Goal: Information Seeking & Learning: Learn about a topic

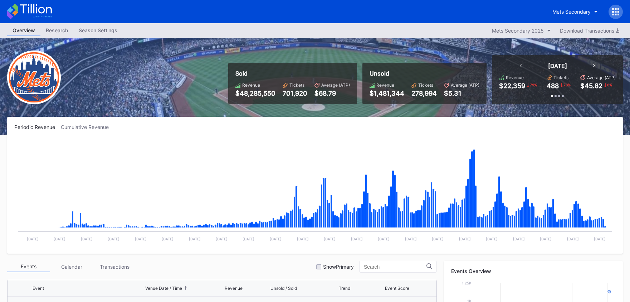
click at [36, 10] on icon at bounding box center [36, 9] width 32 height 10
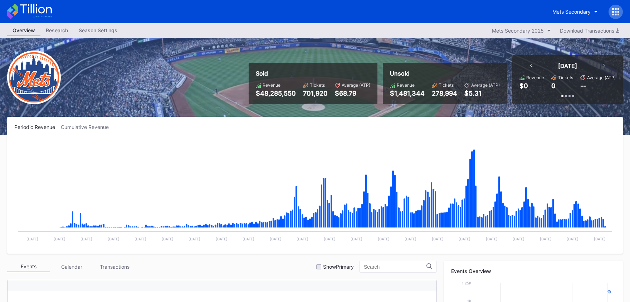
click at [46, 8] on icon at bounding box center [36, 9] width 32 height 10
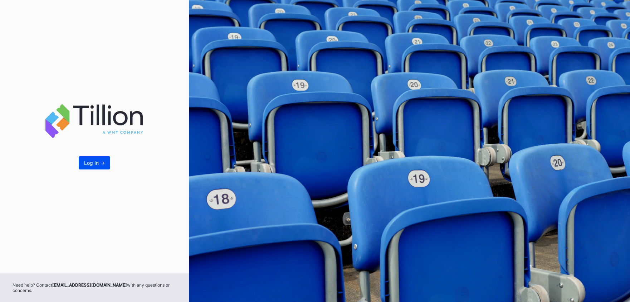
click at [86, 164] on div "Log In ->" at bounding box center [94, 163] width 21 height 6
click at [106, 155] on div "Log In ->" at bounding box center [94, 136] width 189 height 273
click at [104, 158] on button "Log In ->" at bounding box center [94, 162] width 31 height 13
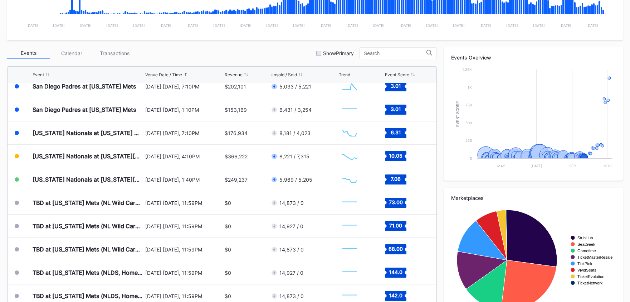
scroll to position [209, 0]
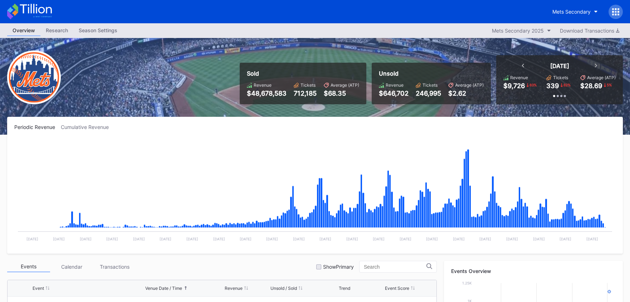
click at [45, 9] on icon at bounding box center [29, 12] width 45 height 16
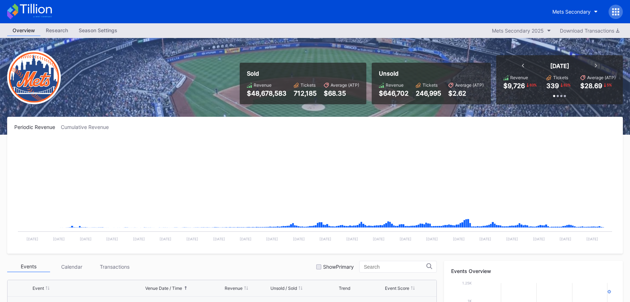
scroll to position [1721, 0]
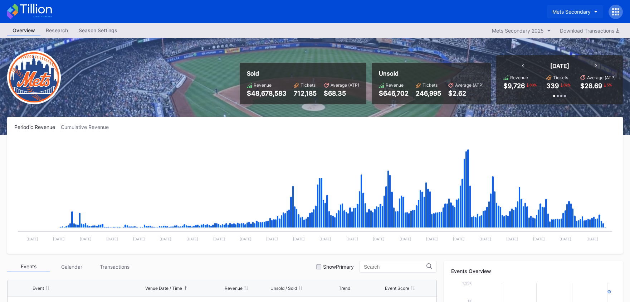
click at [553, 10] on div "Mets Secondary" at bounding box center [571, 12] width 38 height 6
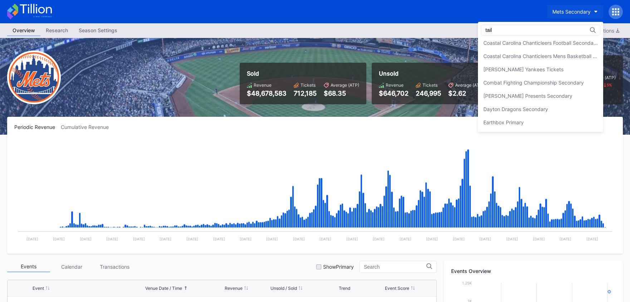
scroll to position [0, 0]
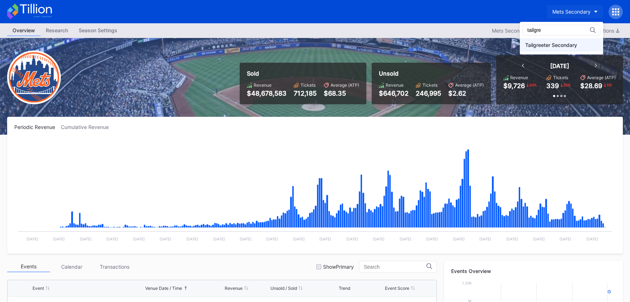
type input "tailgre"
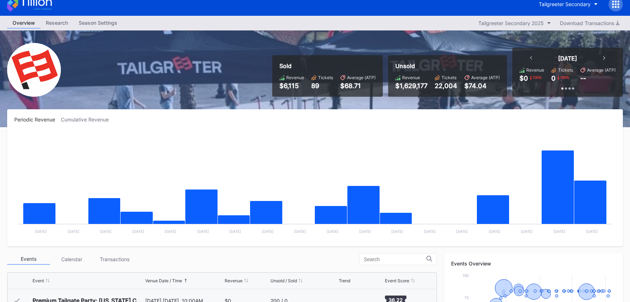
scroll to position [326, 0]
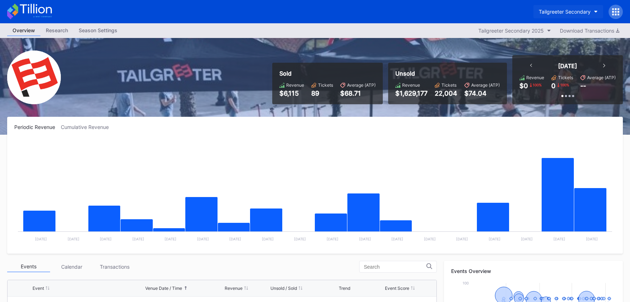
click at [560, 10] on div "Tailgreeter Secondary" at bounding box center [565, 12] width 52 height 6
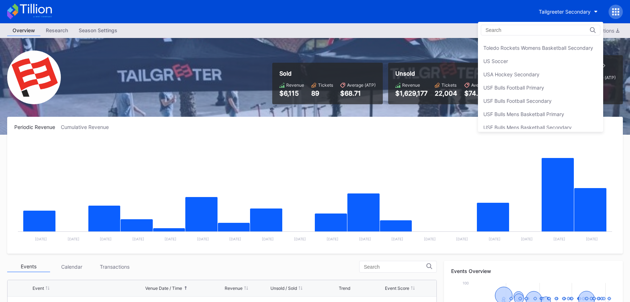
scroll to position [2354, 0]
click at [549, 87] on div "USF Bulls Football Primary" at bounding box center [540, 87] width 125 height 13
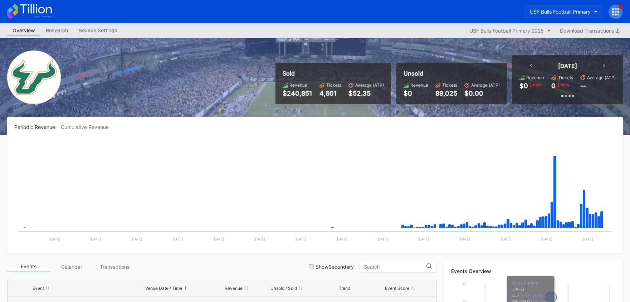
click at [570, 13] on div "USF Bulls Football Primary" at bounding box center [560, 12] width 61 height 6
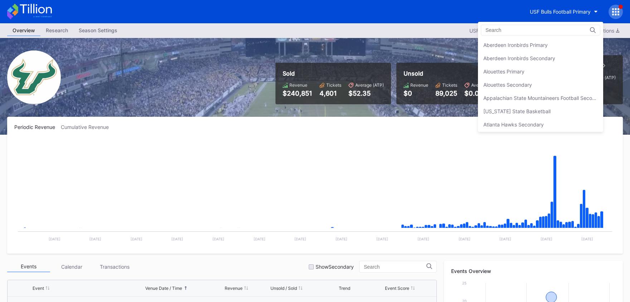
scroll to position [2396, 0]
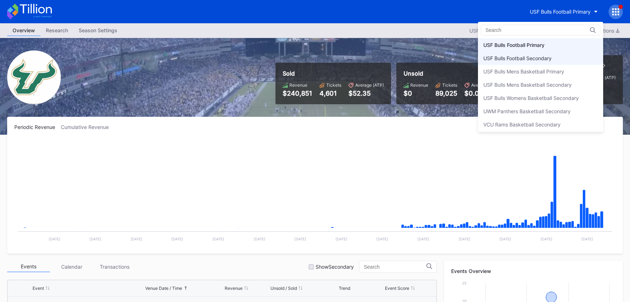
click at [562, 52] on div "USF Bulls Football Secondary" at bounding box center [540, 58] width 125 height 13
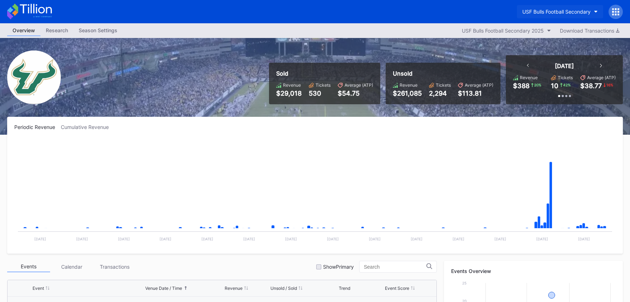
click at [546, 14] on div "USF Bulls Football Secondary" at bounding box center [556, 12] width 68 height 6
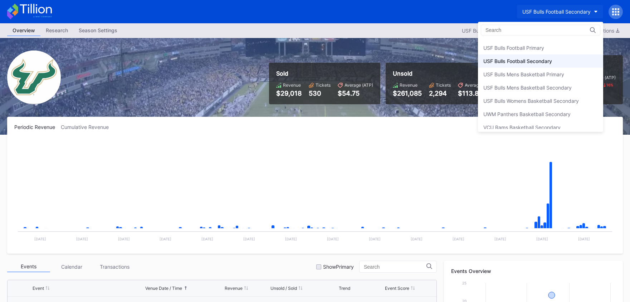
scroll to position [2394, 0]
click at [536, 46] on div "USF Bulls Football Primary" at bounding box center [513, 47] width 61 height 6
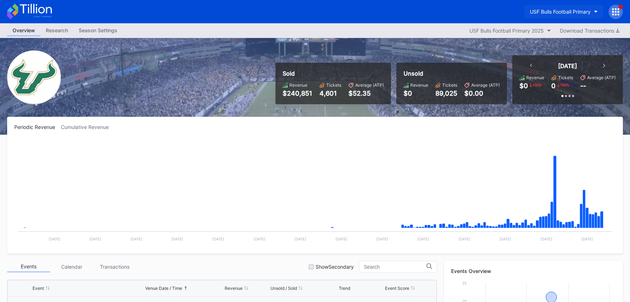
click at [544, 13] on div "USF Bulls Football Primary" at bounding box center [560, 12] width 61 height 6
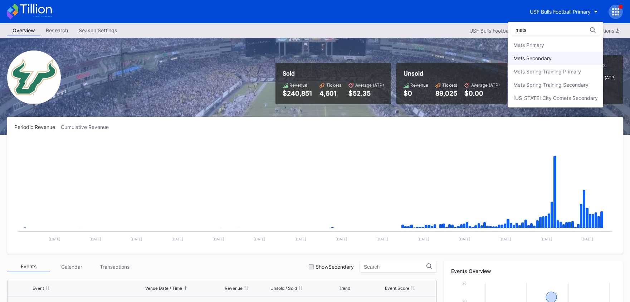
type input "mets"
click at [544, 58] on div "Mets Secondary" at bounding box center [532, 58] width 38 height 6
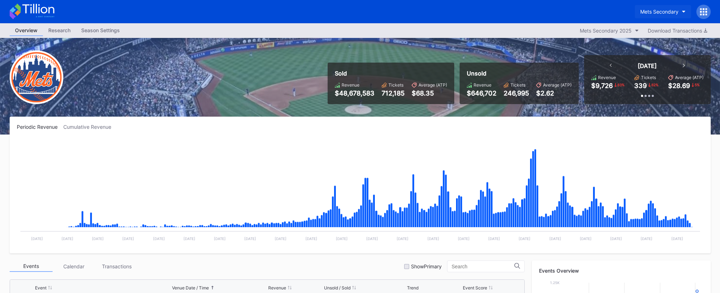
click at [630, 11] on div "Mets Secondary" at bounding box center [659, 12] width 38 height 6
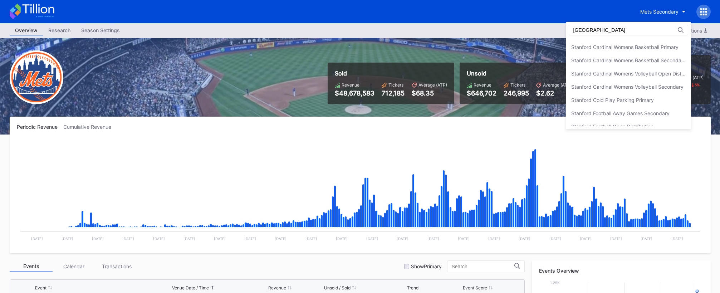
scroll to position [84, 0]
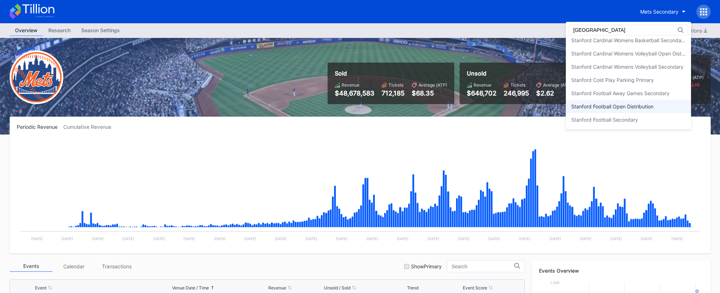
type input "[GEOGRAPHIC_DATA]"
click at [629, 108] on div "Stanford Football Open Distribution" at bounding box center [612, 106] width 82 height 6
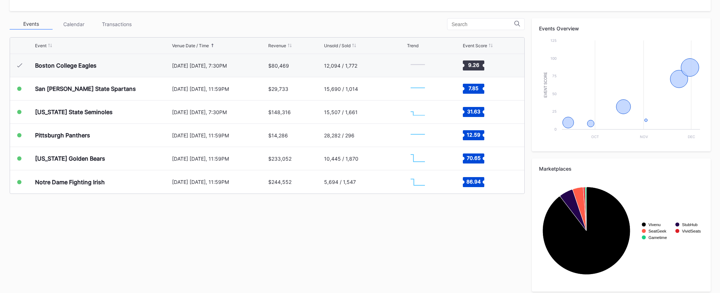
scroll to position [248, 0]
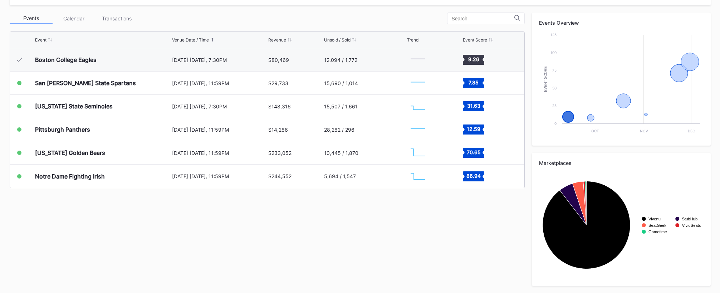
click at [293, 59] on div "$80,469" at bounding box center [295, 59] width 54 height 23
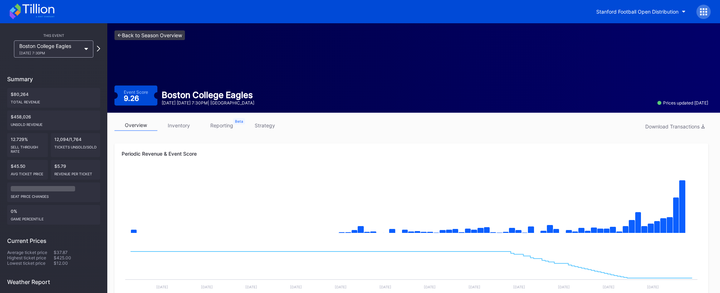
click at [185, 33] on link "<- Back to Season Overview" at bounding box center [149, 35] width 70 height 10
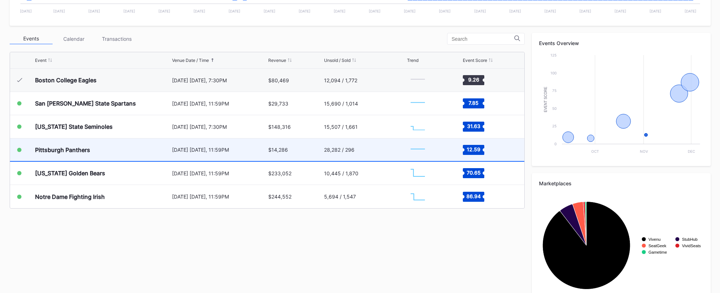
scroll to position [248, 0]
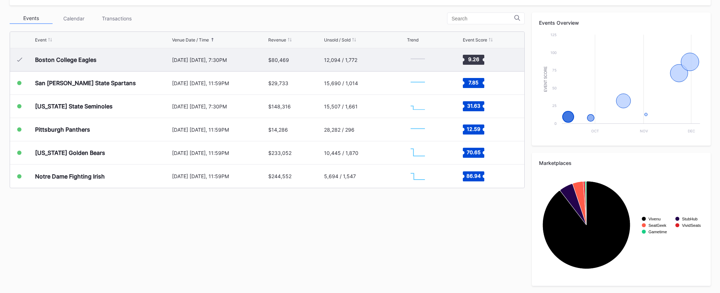
click at [216, 54] on div "September 13 Saturday, 7:30PM" at bounding box center [219, 59] width 95 height 23
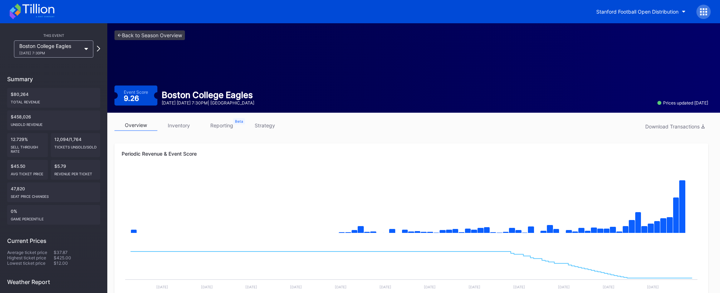
drag, startPoint x: 265, startPoint y: 126, endPoint x: 246, endPoint y: 131, distance: 19.5
click at [264, 127] on link "strategy" at bounding box center [264, 125] width 43 height 11
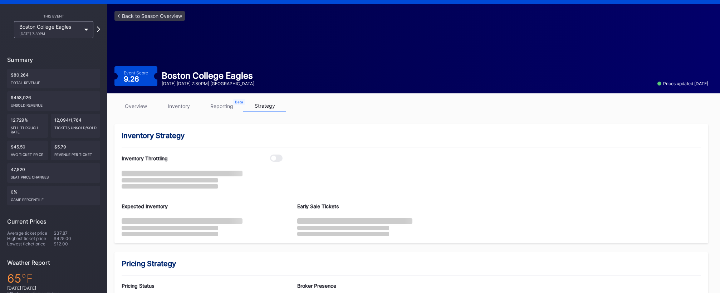
scroll to position [20, 0]
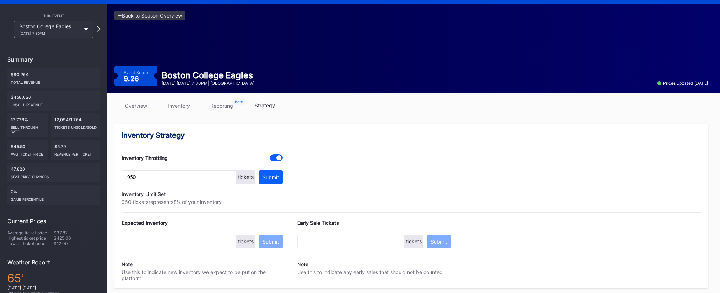
click at [130, 103] on link "overview" at bounding box center [135, 105] width 43 height 11
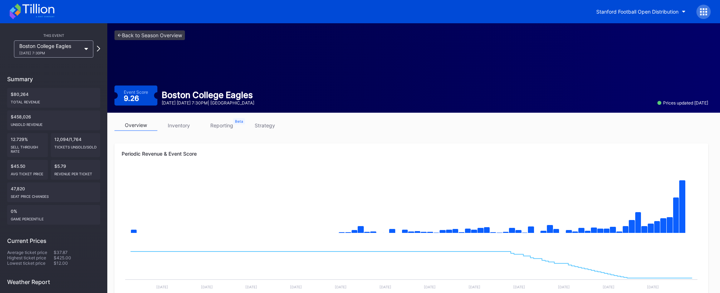
click at [144, 30] on div "<- Back to Season Overview Event Score 9.26 Boston College Eagles September 13 …" at bounding box center [411, 67] width 608 height 89
click at [147, 31] on link "<- Back to Season Overview" at bounding box center [149, 35] width 70 height 10
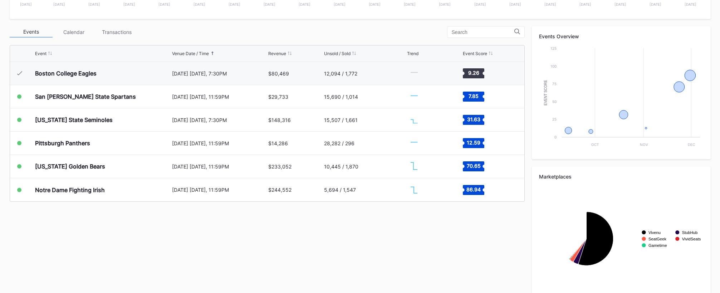
scroll to position [248, 0]
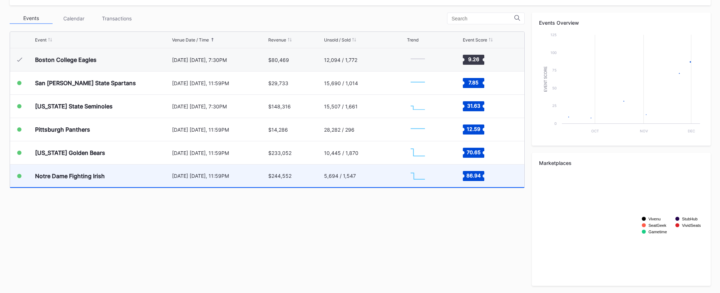
click at [311, 181] on div "$244,552" at bounding box center [295, 176] width 54 height 23
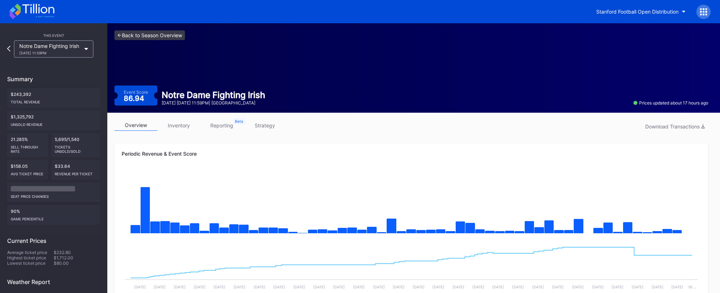
click at [179, 37] on link "<- Back to Season Overview" at bounding box center [149, 35] width 70 height 10
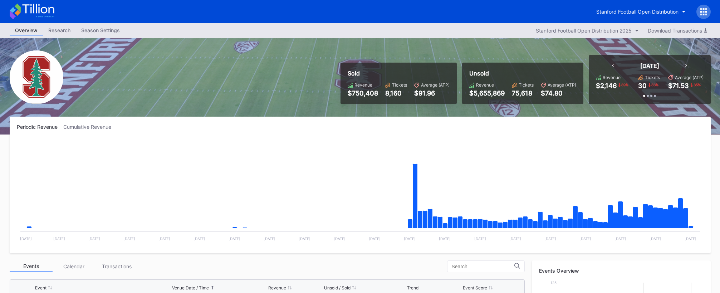
click at [32, 13] on icon at bounding box center [32, 12] width 45 height 16
click at [630, 9] on div "Stanford Football Open Distribution" at bounding box center [637, 12] width 82 height 6
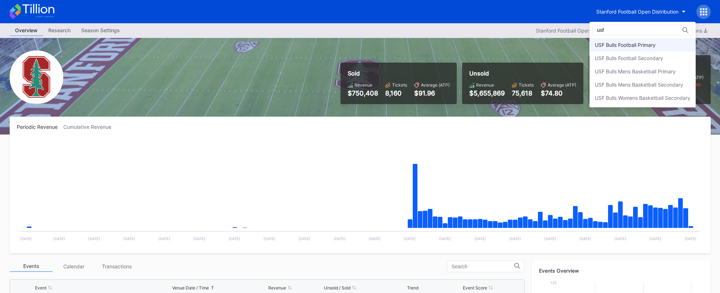
type input "usf"
click at [630, 40] on div "USF Bulls Football Primary" at bounding box center [643, 44] width 106 height 13
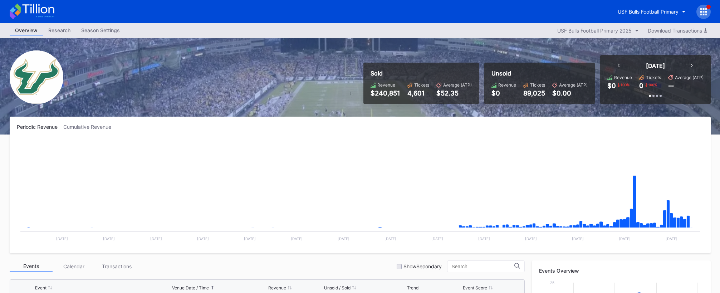
click at [630, 13] on icon at bounding box center [703, 11] width 7 height 7
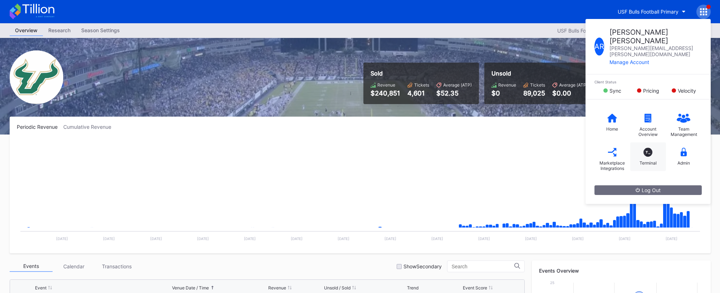
click at [630, 142] on div "T_ Terminal" at bounding box center [648, 156] width 36 height 29
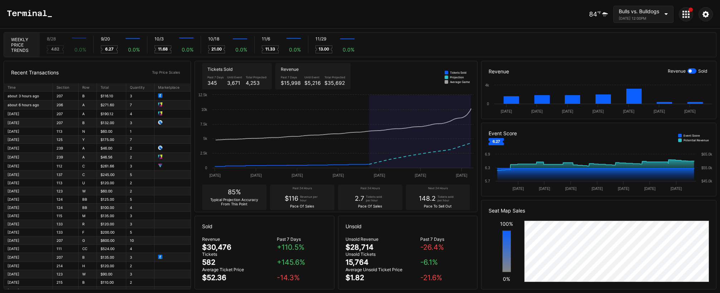
click at [630, 16] on div "September 20, 2025 12:00PM" at bounding box center [639, 18] width 40 height 4
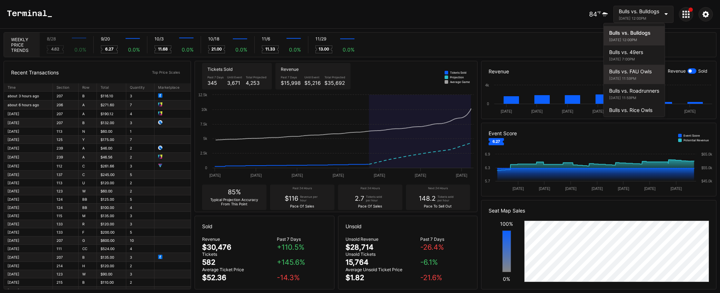
scroll to position [20, 0]
click at [630, 73] on div "Bulls vs. FAU Owls" at bounding box center [634, 70] width 50 height 6
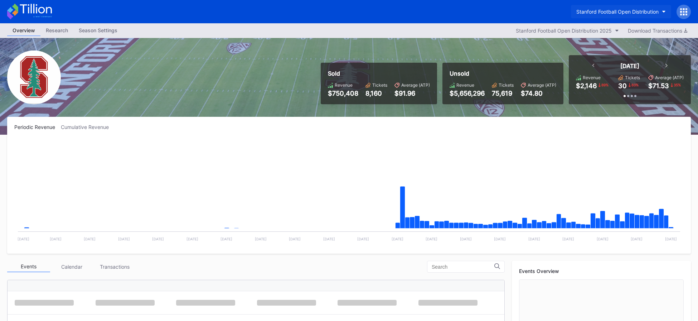
click at [632, 7] on button "Stanford Football Open Distribution" at bounding box center [621, 11] width 100 height 13
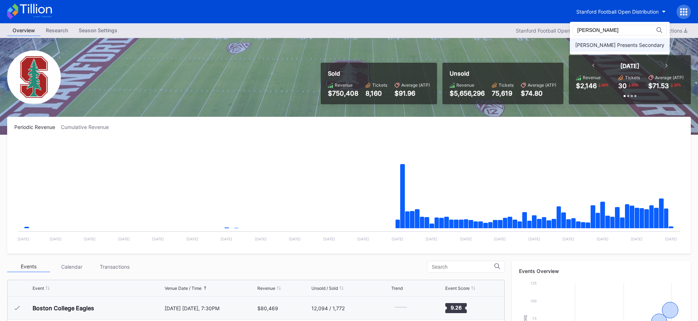
type input "[PERSON_NAME]"
click at [634, 43] on div "[PERSON_NAME] Presents Secondary" at bounding box center [619, 45] width 89 height 6
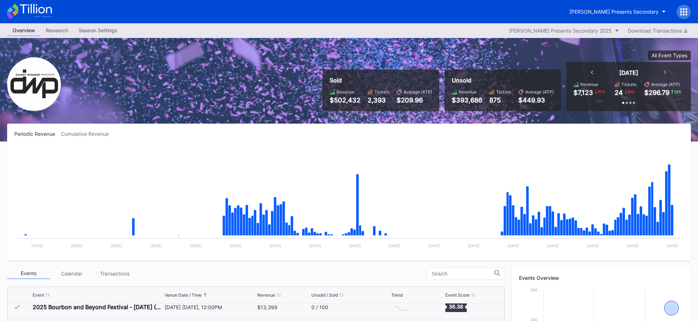
click at [38, 18] on icon at bounding box center [29, 12] width 45 height 16
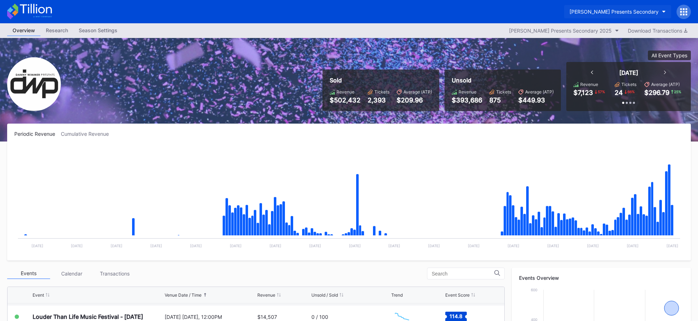
click at [619, 13] on div "[PERSON_NAME] Presents Secondary" at bounding box center [613, 12] width 89 height 6
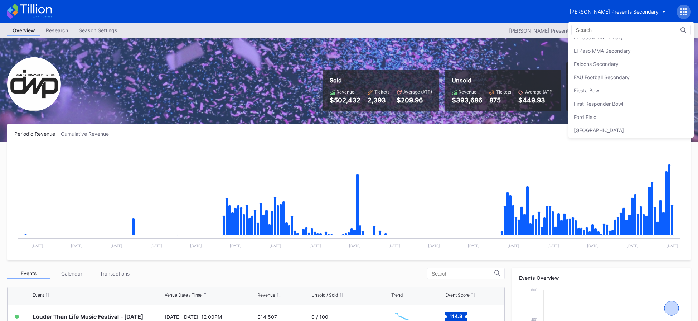
scroll to position [738, 0]
click at [622, 61] on div "Falcons Secondary" at bounding box center [630, 60] width 125 height 13
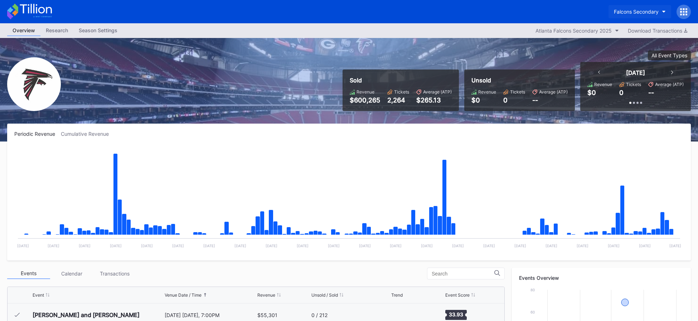
click at [651, 13] on div "Falcons Secondary" at bounding box center [636, 12] width 45 height 6
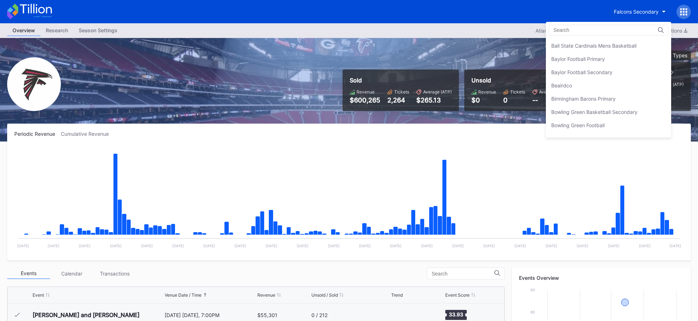
scroll to position [103, 0]
click at [619, 78] on div "Beairdco" at bounding box center [608, 74] width 125 height 13
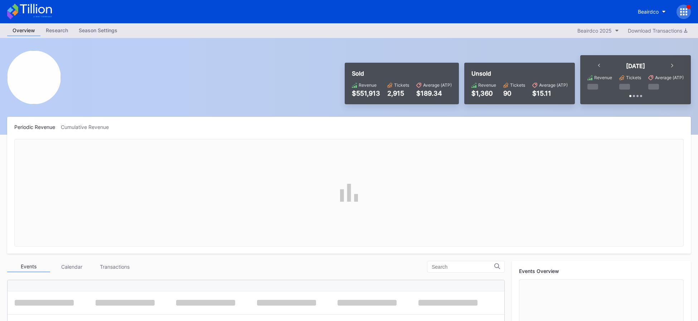
click at [688, 15] on div at bounding box center [683, 12] width 14 height 14
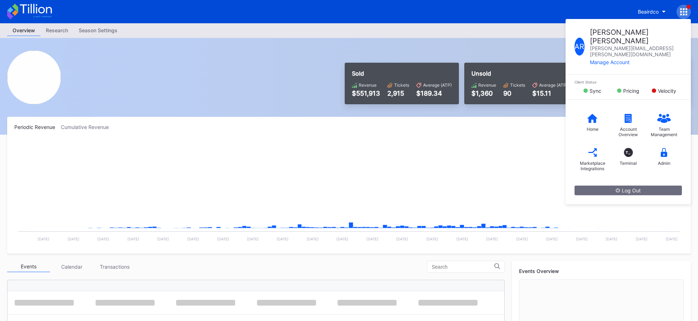
click at [492, 92] on div "$1,360" at bounding box center [483, 93] width 25 height 8
click at [682, 7] on div "A R Andrew Robinson andrew.robinson@eventdynamic.com Manage Account Client Stat…" at bounding box center [683, 12] width 14 height 14
click at [511, 43] on div "Sold Revenue $551,913 Tickets 2,915 Average (ATP) $189.34 Unsold Revenue $1,360…" at bounding box center [349, 86] width 698 height 97
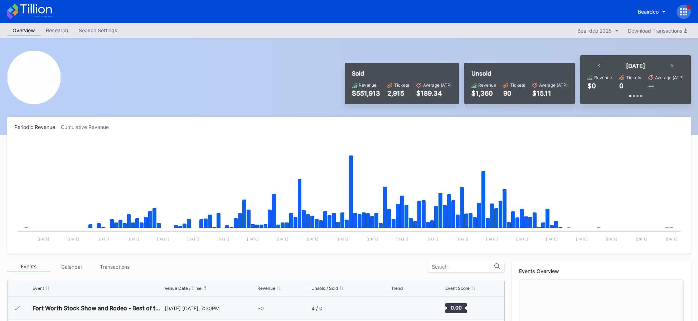
click at [683, 11] on icon at bounding box center [683, 11] width 7 height 7
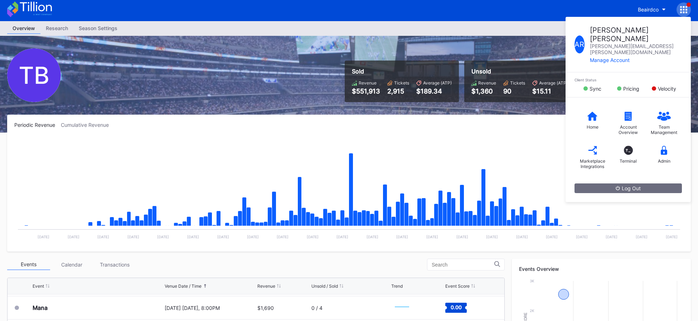
scroll to position [1, 0]
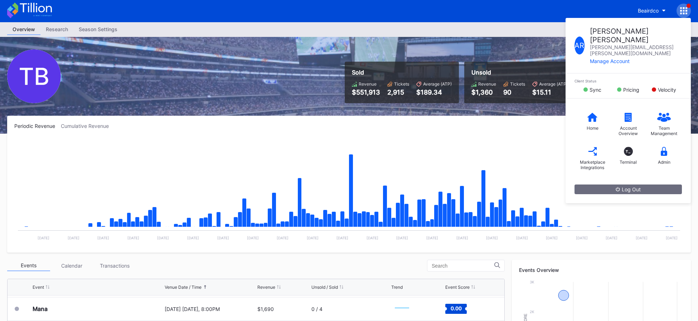
click at [447, 95] on div "$189.34" at bounding box center [433, 92] width 35 height 8
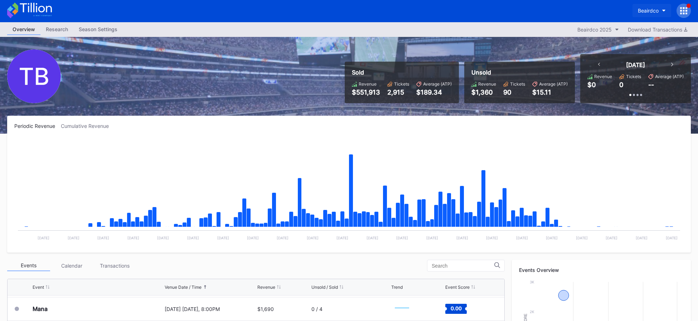
click at [645, 13] on div "Beairdco" at bounding box center [648, 11] width 21 height 6
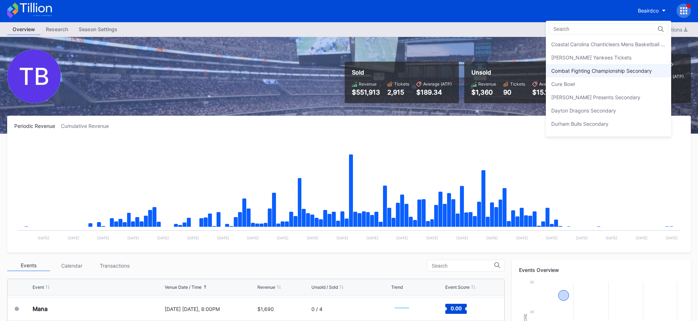
scroll to position [457, 0]
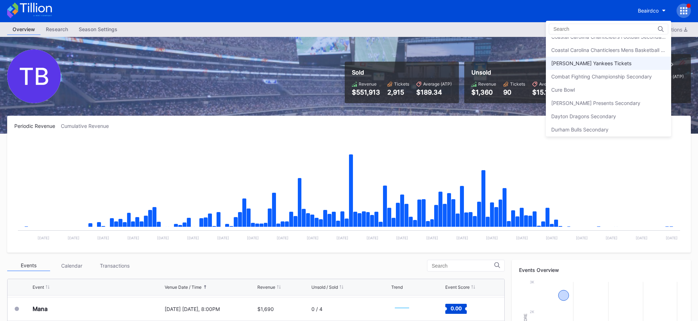
click at [595, 63] on div "[PERSON_NAME] Yankees Tickets" at bounding box center [591, 63] width 80 height 6
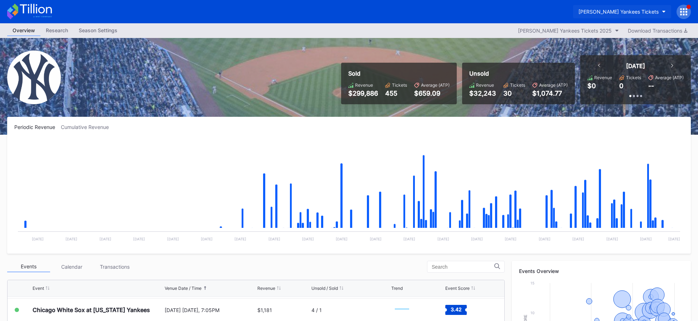
click at [617, 9] on div "[PERSON_NAME] Yankees Tickets" at bounding box center [618, 12] width 80 height 6
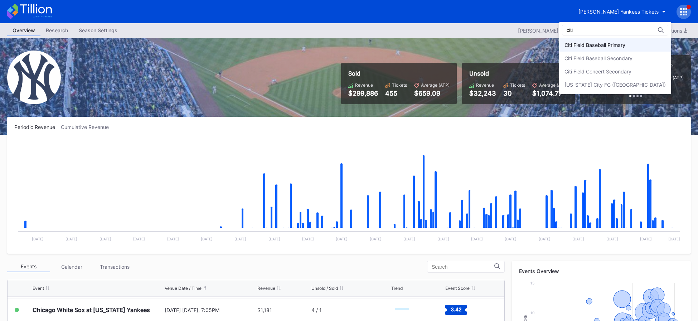
type input "citi"
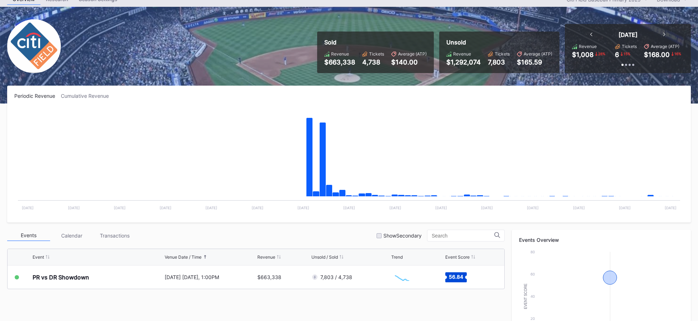
scroll to position [40, 0]
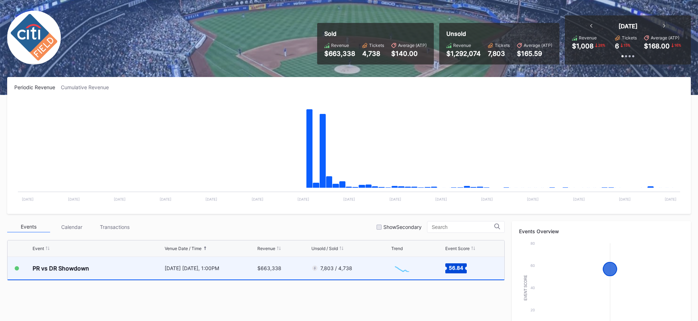
click at [359, 268] on div "7,803 / 4,738" at bounding box center [350, 268] width 78 height 23
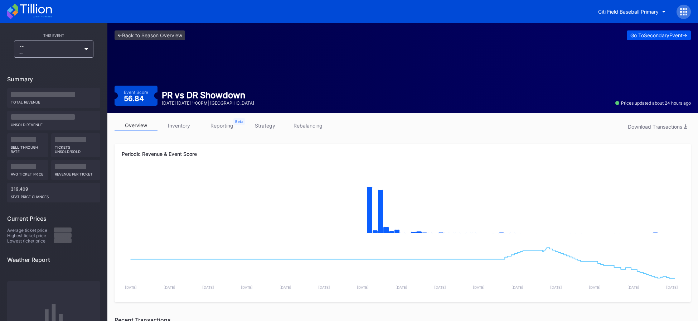
click at [647, 36] on div "Go To Secondary Event ->" at bounding box center [658, 35] width 57 height 6
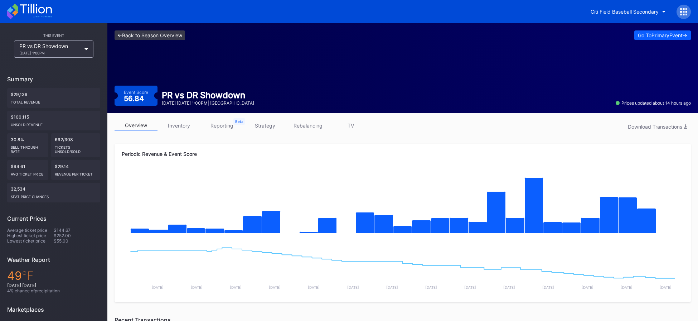
click at [175, 38] on link "<- Back to Season Overview" at bounding box center [149, 35] width 70 height 10
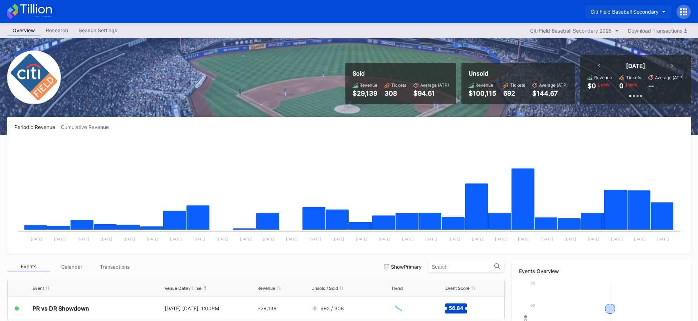
click at [618, 9] on div "Citi Field Baseball Secondary" at bounding box center [624, 12] width 68 height 6
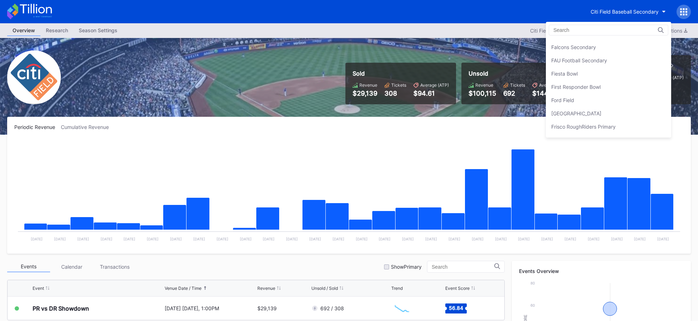
scroll to position [754, 0]
click at [611, 77] on div "Fiesta Bowl" at bounding box center [608, 72] width 125 height 13
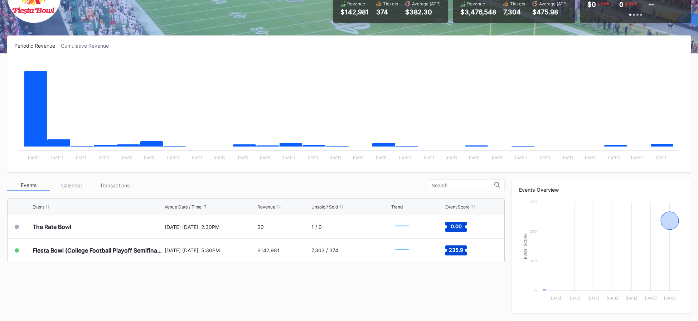
scroll to position [60, 0]
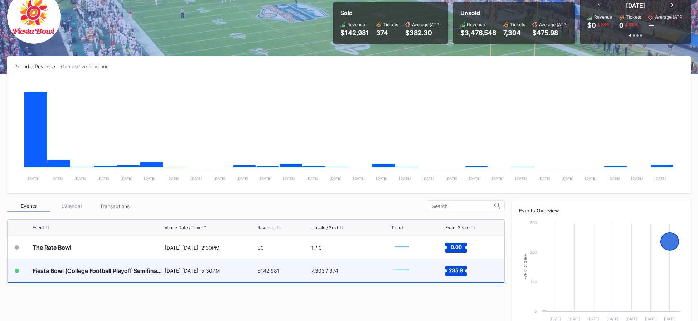
click at [347, 276] on div "7,303 / 374" at bounding box center [350, 270] width 78 height 23
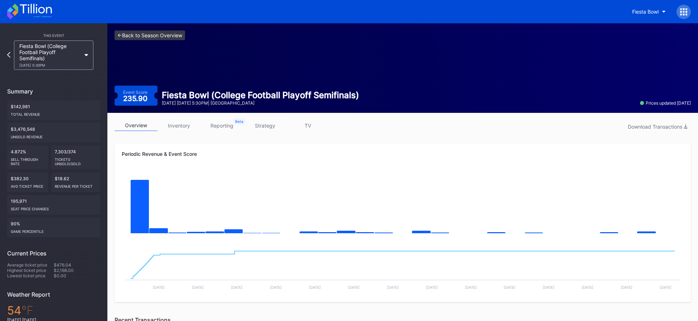
click at [171, 37] on link "<- Back to Season Overview" at bounding box center [149, 35] width 70 height 10
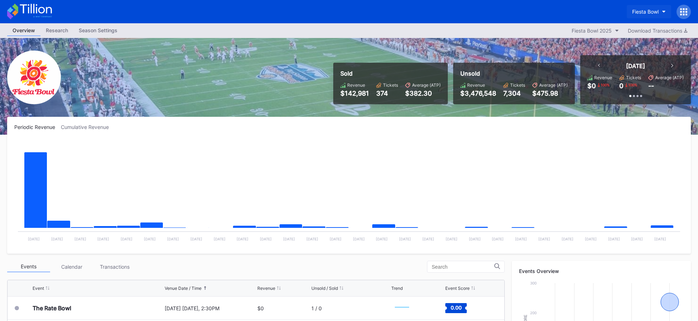
click at [640, 9] on div "Fiesta Bowl" at bounding box center [645, 12] width 26 height 6
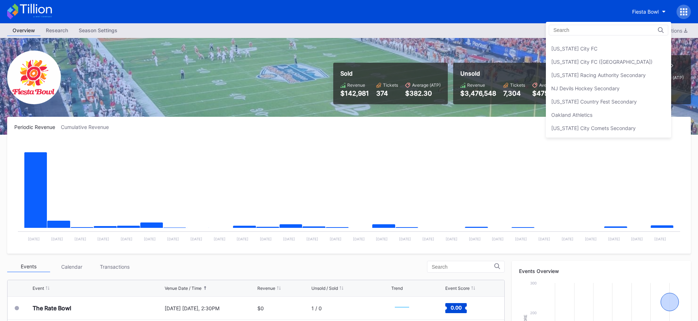
scroll to position [1376, 0]
click at [620, 88] on div "NJ Devils Hockey Secondary" at bounding box center [608, 85] width 125 height 13
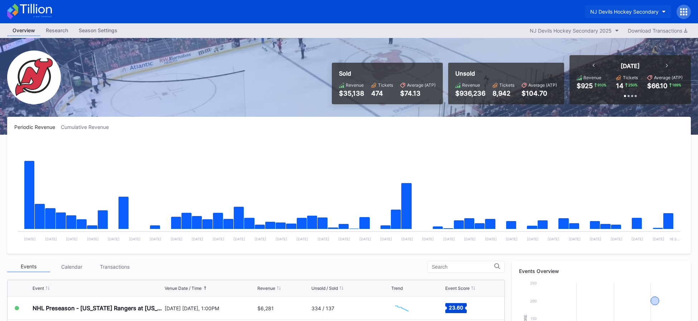
click at [618, 15] on button "NJ Devils Hockey Secondary" at bounding box center [628, 11] width 86 height 13
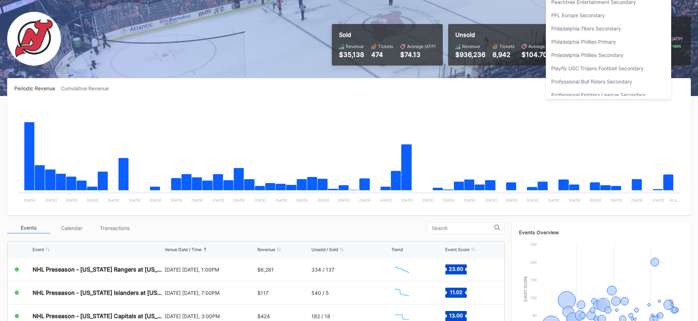
scroll to position [1542, 0]
click at [592, 25] on div "Philadelphia 76ers Secondary" at bounding box center [586, 26] width 70 height 6
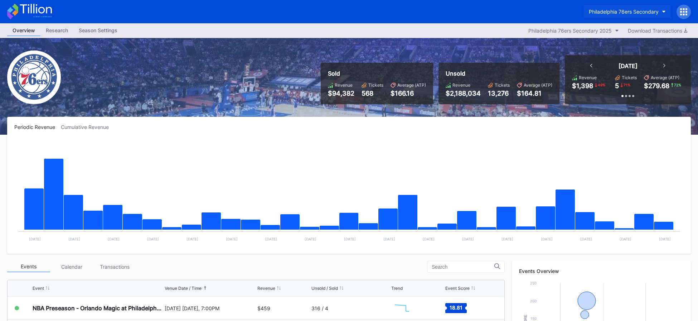
click at [613, 13] on div "Philadelphia 76ers Secondary" at bounding box center [624, 12] width 70 height 6
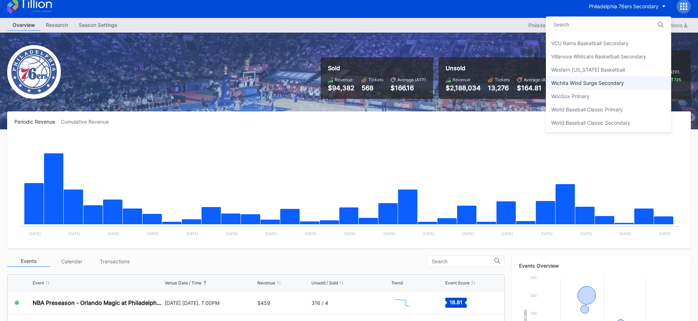
scroll to position [8, 0]
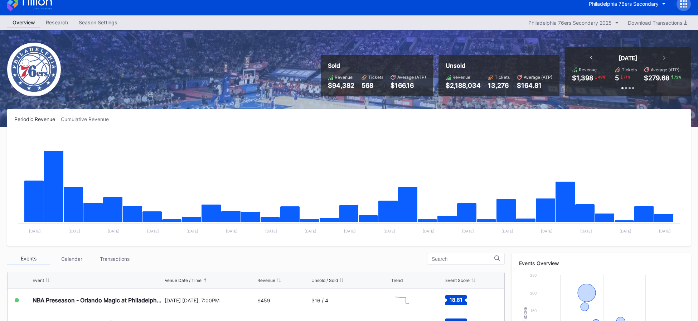
click at [269, 99] on div "Sold Revenue $94,382 Tickets 568 Average (ATP) $166.16 Unsold Revenue $2,188,03…" at bounding box center [349, 78] width 698 height 97
click at [47, 9] on icon at bounding box center [29, 4] width 45 height 16
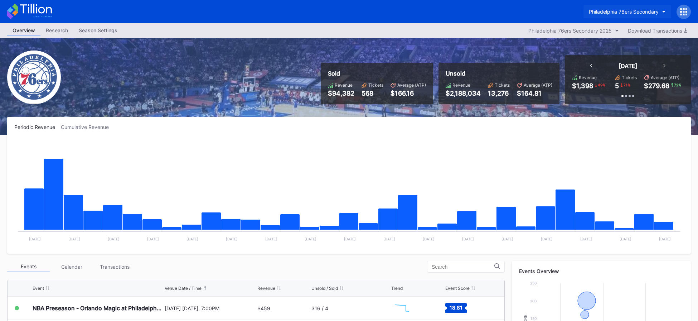
click at [629, 10] on div "Philadelphia 76ers Secondary" at bounding box center [624, 12] width 70 height 6
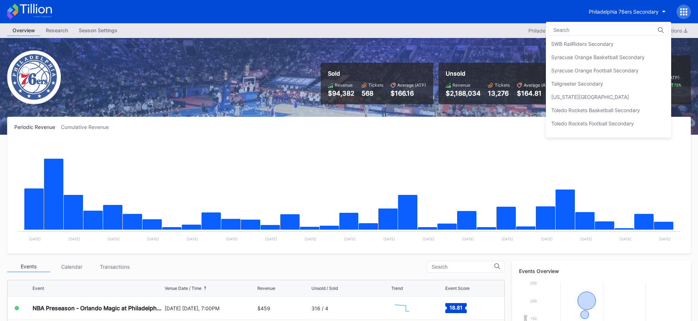
scroll to position [2282, 0]
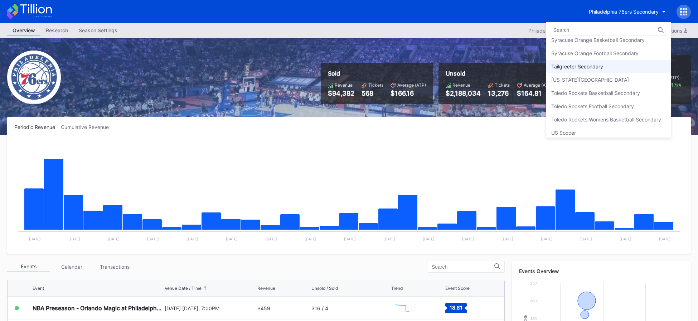
click at [604, 71] on div "Tailgreeter Secondary" at bounding box center [608, 66] width 125 height 13
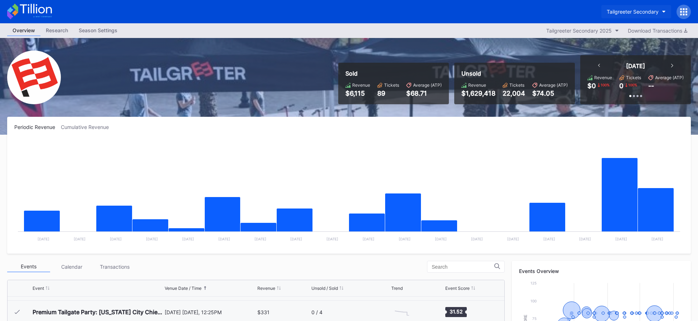
click at [653, 16] on button "Tailgreeter Secondary" at bounding box center [636, 11] width 70 height 13
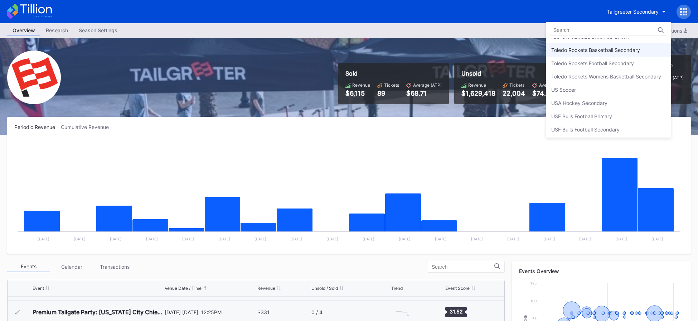
scroll to position [2338, 0]
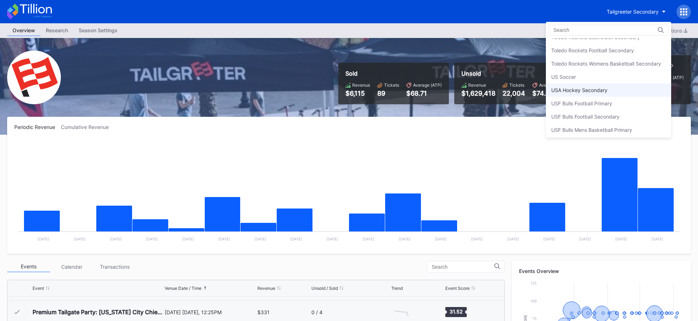
click at [619, 86] on div "USA Hockey Secondary" at bounding box center [608, 89] width 125 height 13
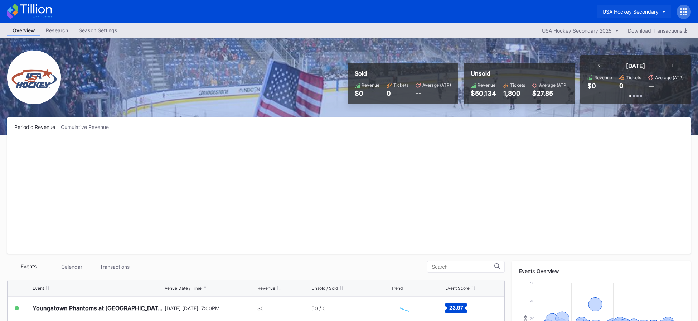
click at [632, 10] on div "USA Hockey Secondary" at bounding box center [630, 12] width 56 height 6
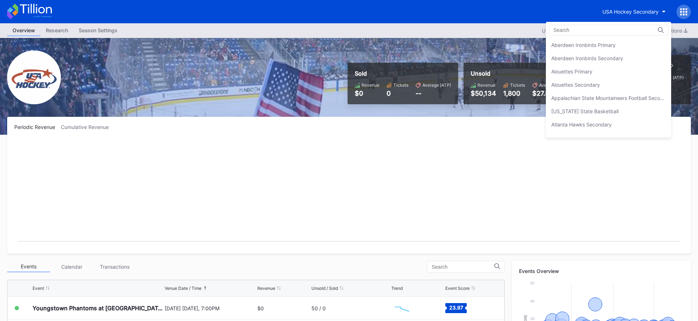
scroll to position [2383, 0]
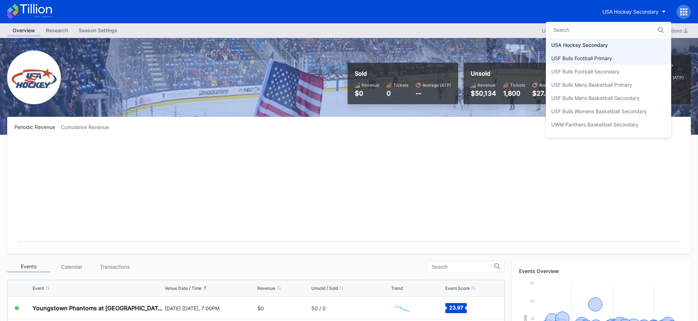
click at [608, 60] on div "USF Bulls Football Primary" at bounding box center [581, 58] width 61 height 6
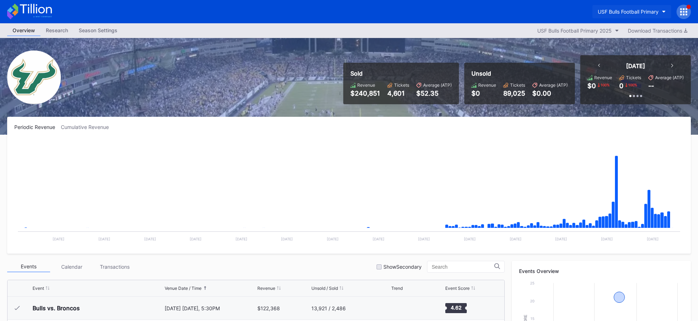
click at [628, 8] on button "USF Bulls Football Primary" at bounding box center [631, 11] width 79 height 13
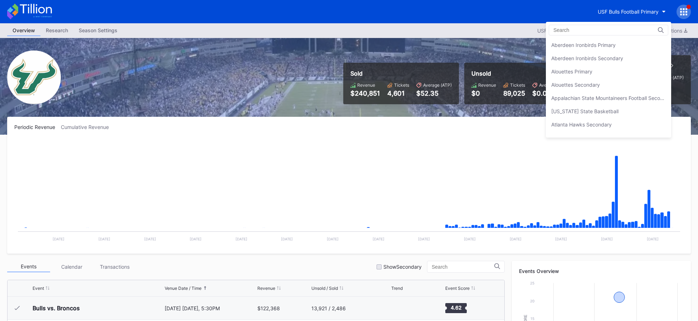
scroll to position [2396, 0]
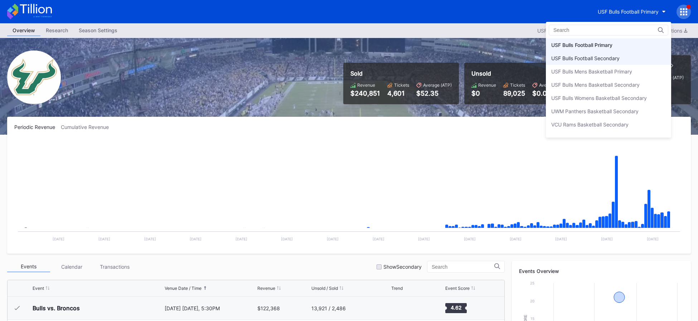
click at [603, 60] on div "USF Bulls Football Secondary" at bounding box center [585, 58] width 68 height 6
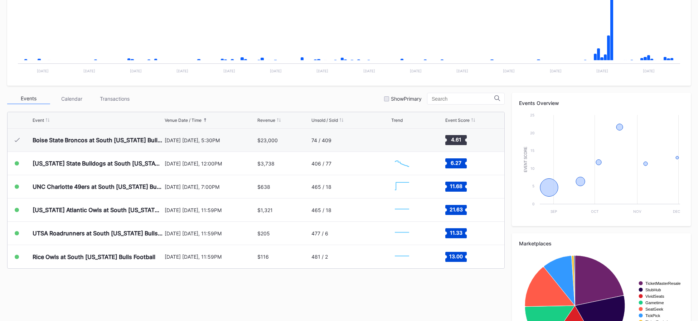
scroll to position [152, 0]
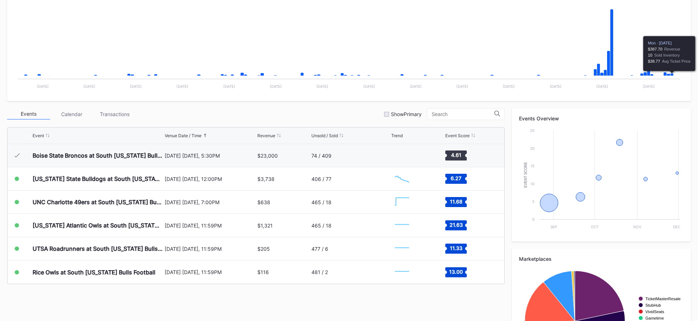
click at [672, 75] on icon "Chart title" at bounding box center [671, 74] width 3 height 3
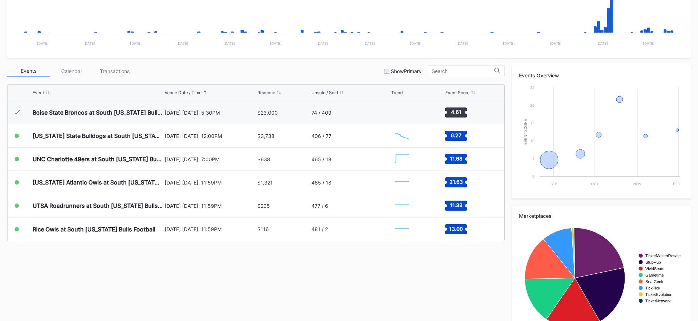
scroll to position [198, 0]
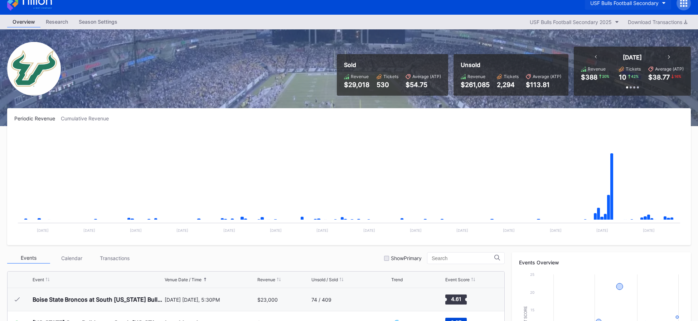
click at [630, 9] on button "USF Bulls Football Secondary" at bounding box center [628, 2] width 86 height 13
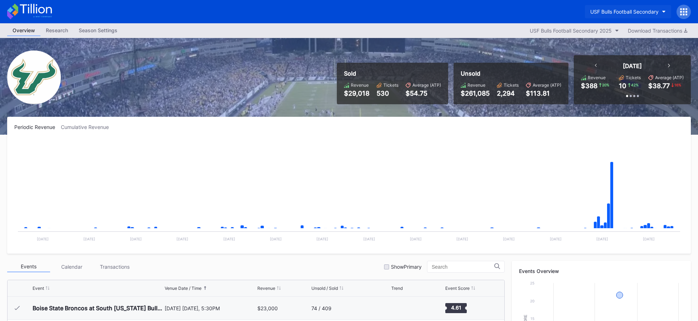
click at [622, 11] on div "USF Bulls Football Secondary" at bounding box center [624, 12] width 68 height 6
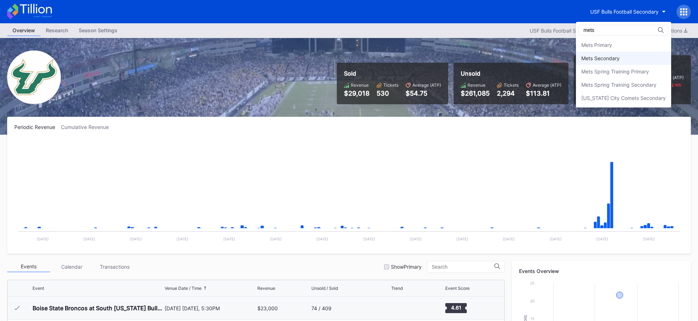
type input "mets"
click at [602, 63] on div "Mets Secondary" at bounding box center [623, 58] width 95 height 13
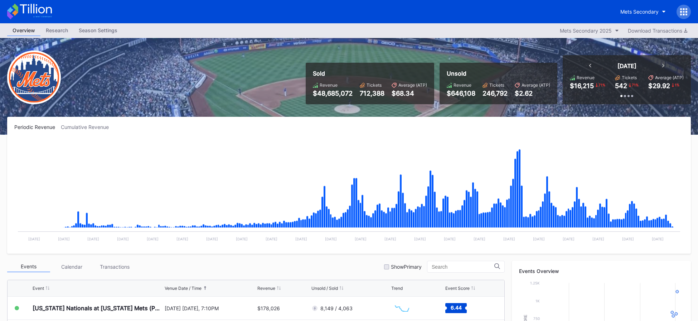
click at [30, 9] on icon at bounding box center [29, 12] width 45 height 16
click at [38, 12] on icon at bounding box center [29, 12] width 45 height 16
click at [39, 10] on icon at bounding box center [29, 12] width 45 height 16
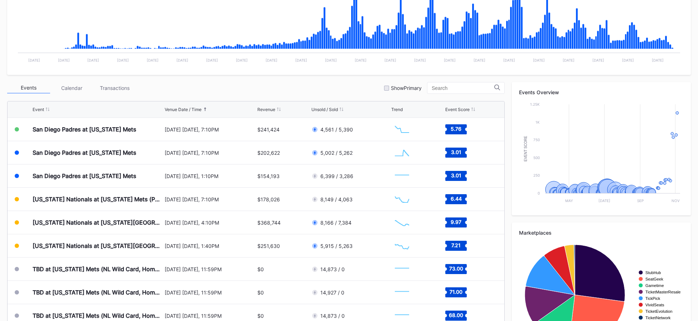
scroll to position [181, 0]
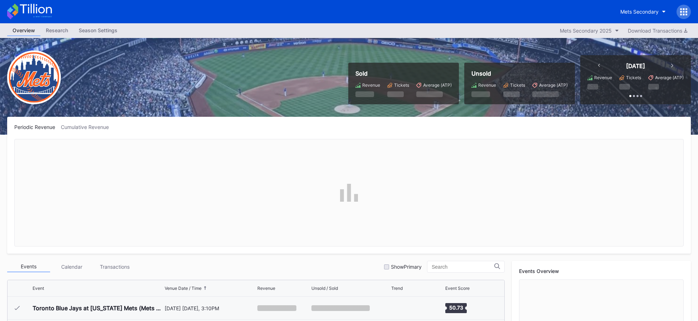
scroll to position [1721, 0]
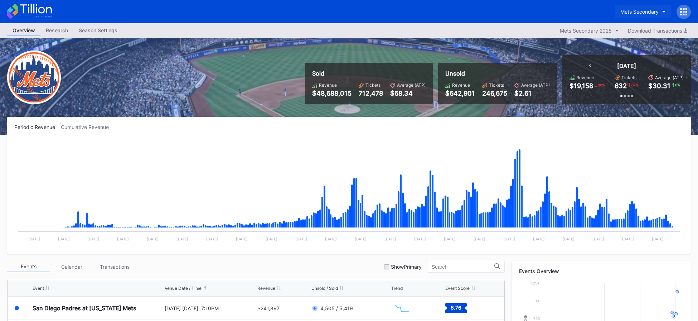
click at [651, 6] on button "Mets Secondary" at bounding box center [643, 11] width 56 height 13
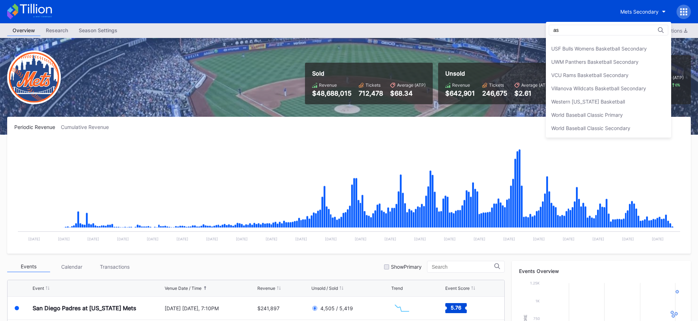
scroll to position [0, 0]
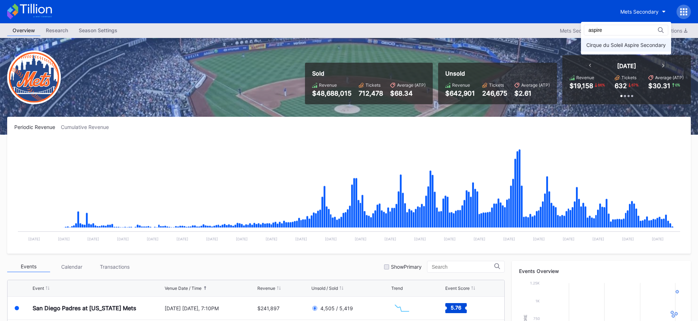
type input "aspire"
click at [649, 49] on div "Cirque du Soleil Aspire Secondary" at bounding box center [626, 44] width 90 height 13
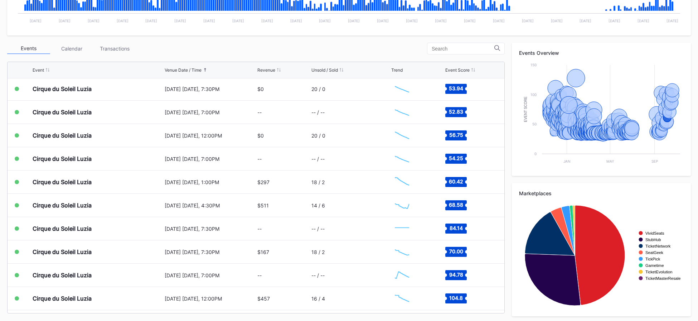
scroll to position [7812, 0]
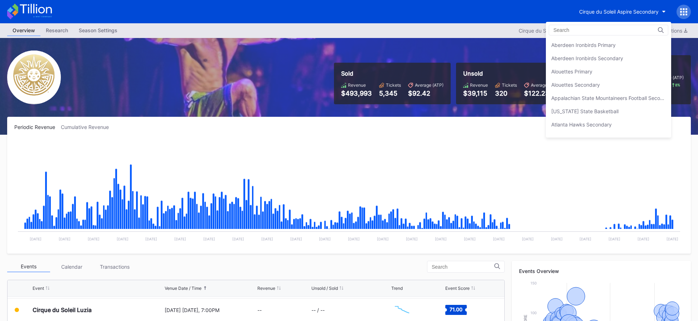
scroll to position [265, 0]
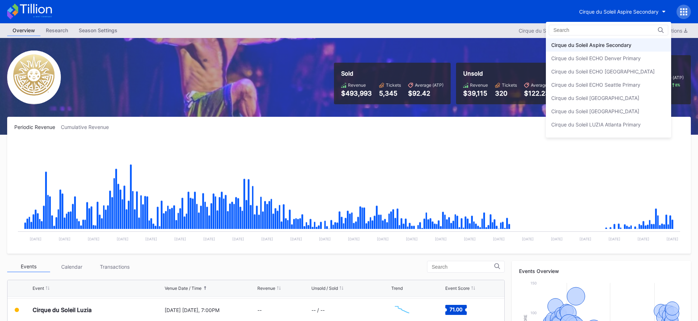
click at [593, 31] on input at bounding box center [584, 30] width 63 height 6
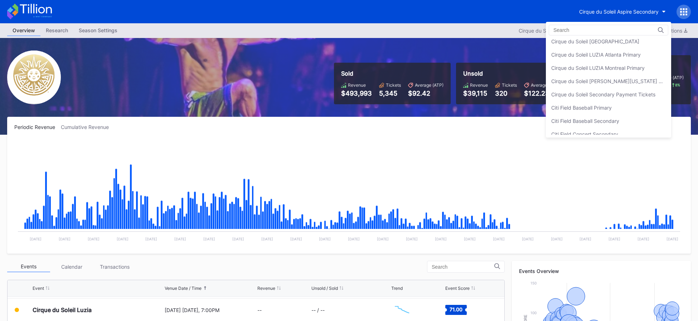
scroll to position [340, 0]
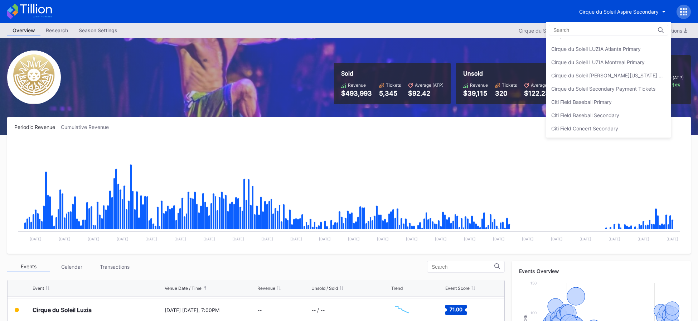
click at [602, 91] on div "Cirque du Soleil Secondary Payment Tickets" at bounding box center [603, 89] width 104 height 6
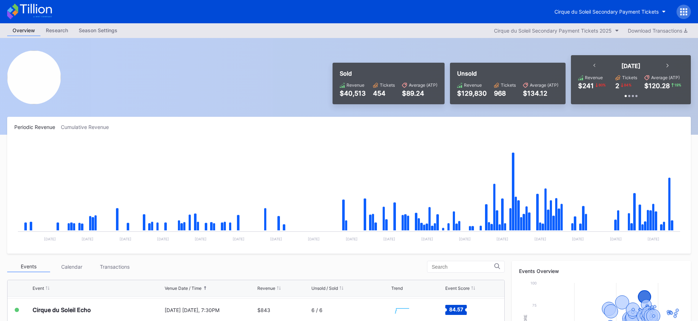
click at [30, 5] on icon at bounding box center [29, 12] width 45 height 16
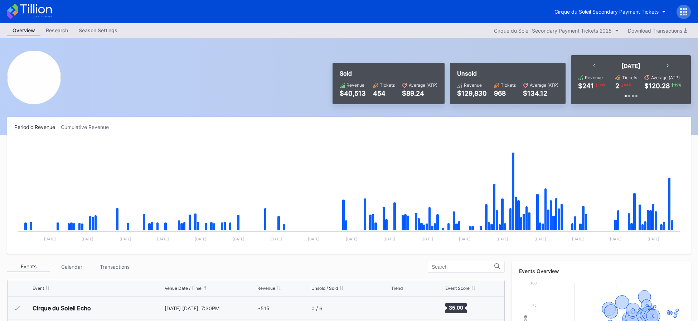
scroll to position [1349, 0]
click at [588, 10] on div "Cirque du Soleil Secondary Payment Tickets" at bounding box center [606, 12] width 104 height 6
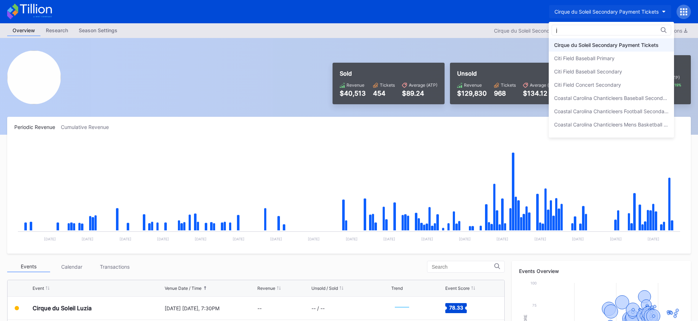
scroll to position [0, 0]
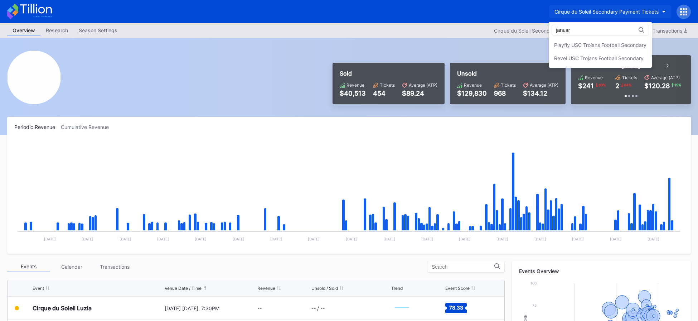
type input "january"
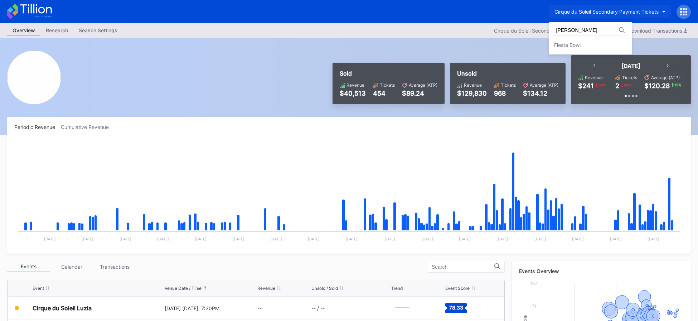
type input "Fiest"
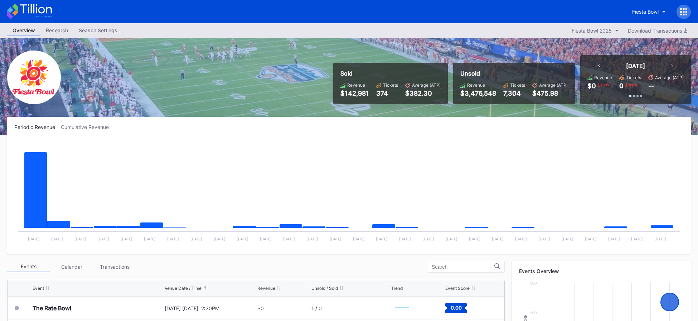
click at [41, 10] on icon at bounding box center [29, 12] width 45 height 16
click at [645, 13] on div "Fiesta Bowl" at bounding box center [645, 11] width 26 height 6
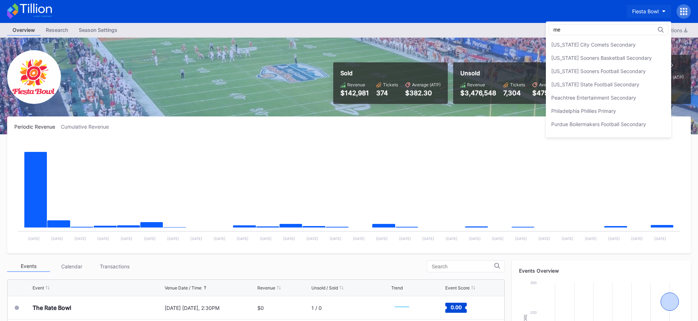
scroll to position [0, 0]
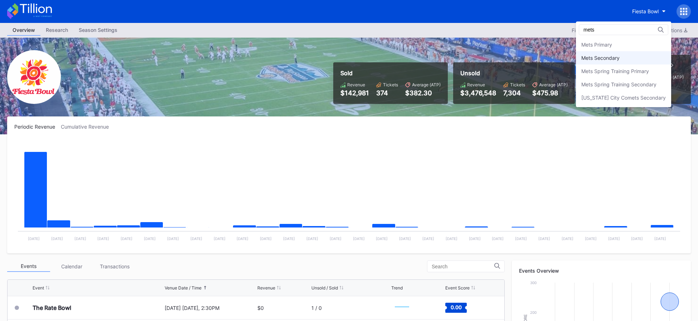
type input "mets"
click at [635, 63] on div "Mets Secondary" at bounding box center [623, 57] width 95 height 13
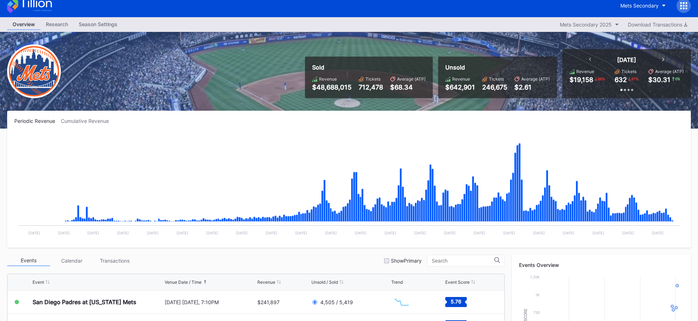
scroll to position [6, 0]
drag, startPoint x: 33, startPoint y: 10, endPoint x: 76, endPoint y: 28, distance: 46.5
click at [33, 10] on icon at bounding box center [29, 6] width 45 height 16
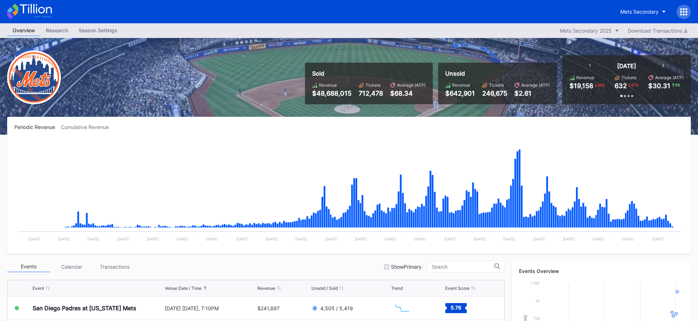
click at [43, 12] on icon at bounding box center [36, 9] width 32 height 10
click at [631, 14] on div "Mets Secondary" at bounding box center [639, 12] width 38 height 6
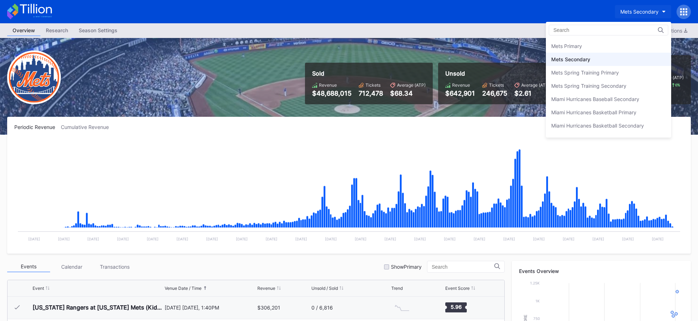
scroll to position [1103, 0]
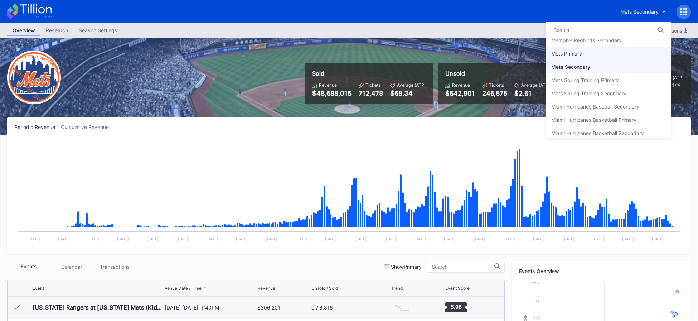
click at [613, 54] on div "Mets Primary" at bounding box center [608, 53] width 125 height 13
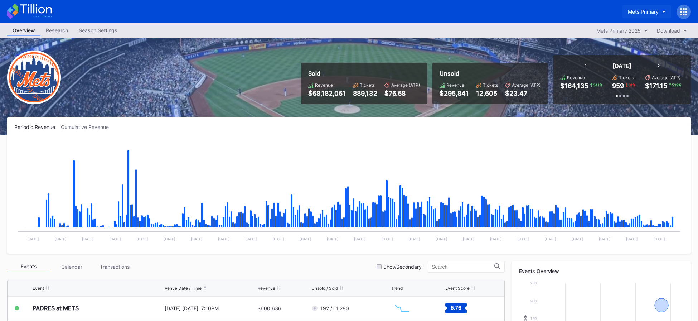
click at [643, 6] on button "Mets Primary" at bounding box center [646, 11] width 49 height 13
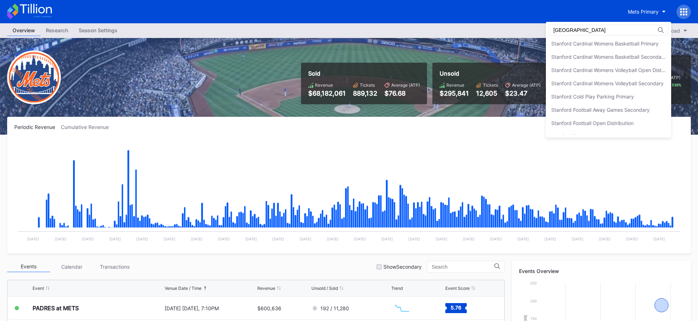
scroll to position [76, 0]
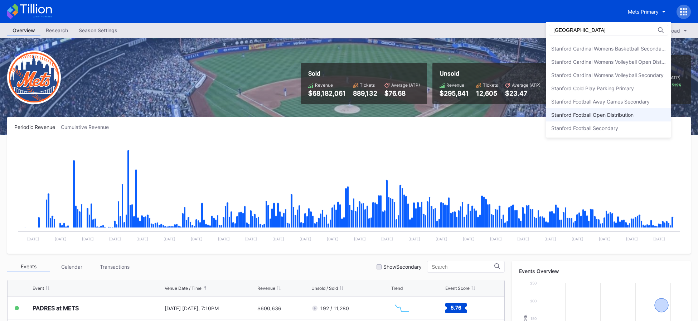
type input "[GEOGRAPHIC_DATA]"
click at [611, 118] on div "Stanford Football Open Distribution" at bounding box center [608, 114] width 125 height 13
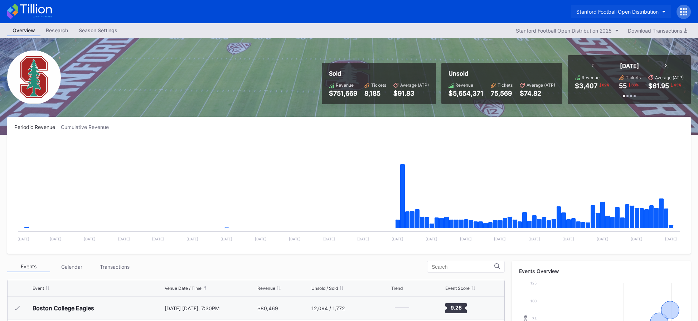
click at [630, 10] on div "Stanford Football Open Distribution" at bounding box center [617, 12] width 82 height 6
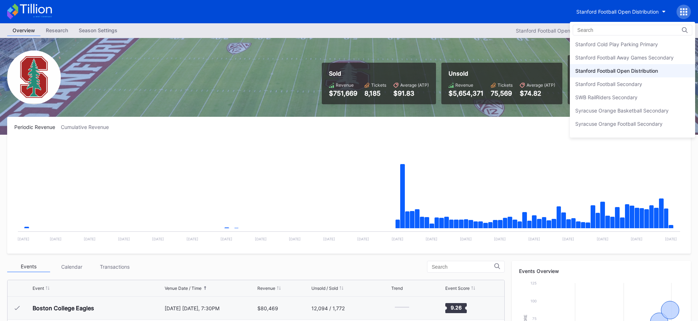
scroll to position [2217, 0]
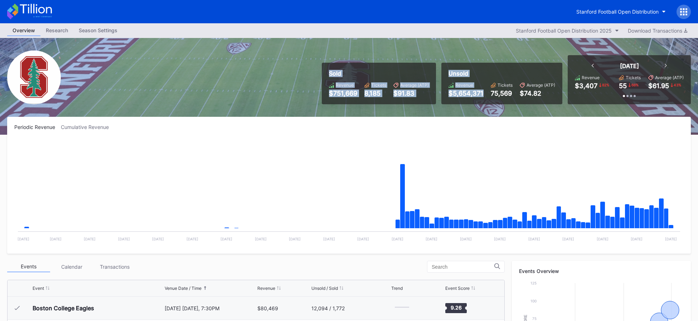
drag, startPoint x: 257, startPoint y: 53, endPoint x: 473, endPoint y: 113, distance: 224.3
click at [472, 113] on div "Sold Revenue $751,669 Tickets 8,185 Average (ATP) $91.83 Unsold Revenue $5,654,…" at bounding box center [349, 86] width 698 height 97
click at [473, 113] on div "Sold Revenue $751,669 Tickets 8,185 Average (ATP) $91.83 Unsold Revenue $5,654,…" at bounding box center [349, 86] width 698 height 97
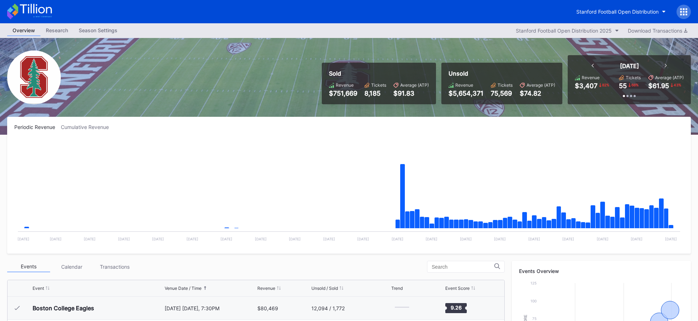
click at [29, 16] on icon at bounding box center [29, 12] width 45 height 16
click at [601, 11] on div "Stanford Football Open Distribution" at bounding box center [617, 12] width 82 height 6
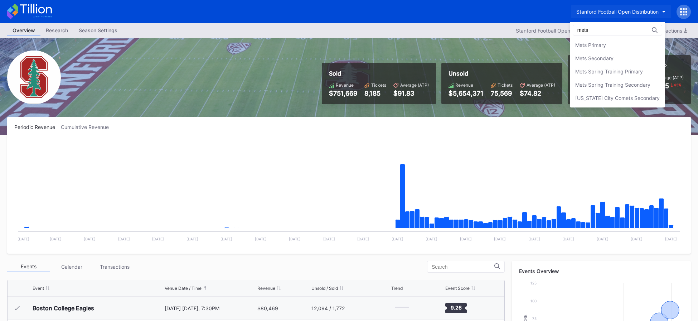
scroll to position [1, 0]
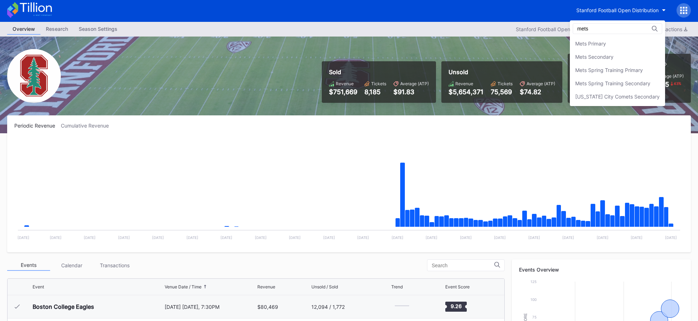
type input "mets"
click at [605, 36] on div "mets Mets Primary Mets Secondary Mets Spring Training Primary Mets Spring Train…" at bounding box center [617, 63] width 95 height 86
click at [605, 40] on div "Mets Primary" at bounding box center [617, 43] width 95 height 13
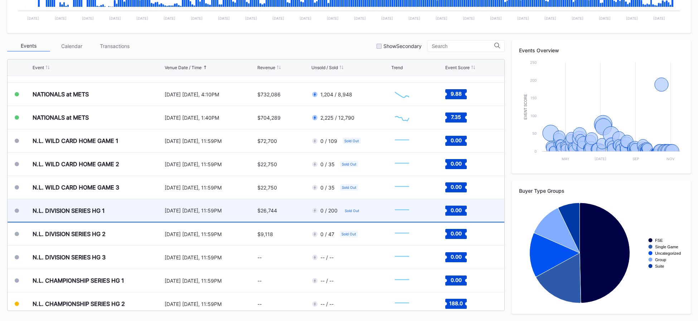
scroll to position [1952, 0]
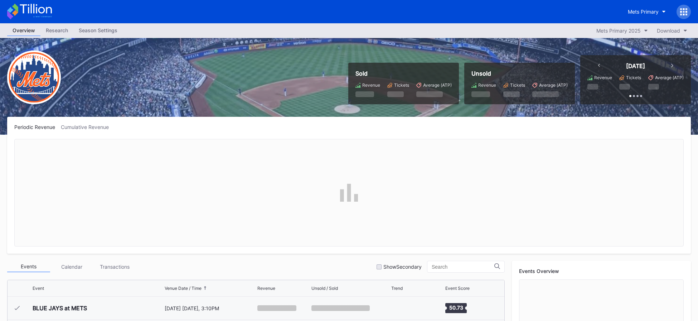
scroll to position [1721, 0]
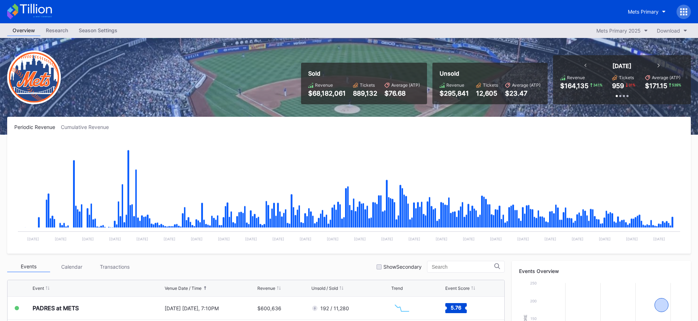
click at [29, 12] on icon at bounding box center [36, 9] width 32 height 10
click at [45, 14] on icon at bounding box center [29, 12] width 45 height 16
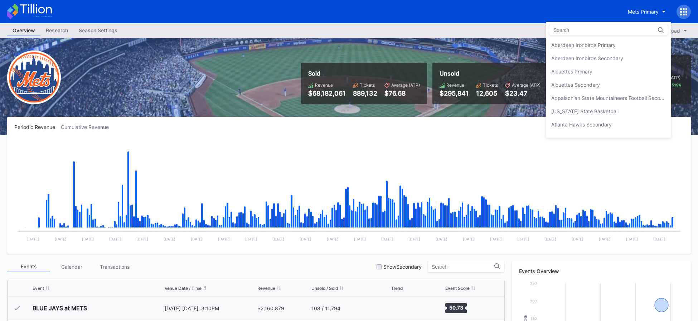
scroll to position [1112, 0]
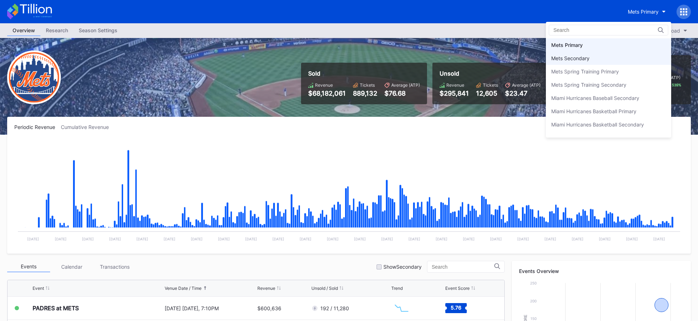
click at [604, 60] on div "Mets Secondary" at bounding box center [608, 58] width 125 height 13
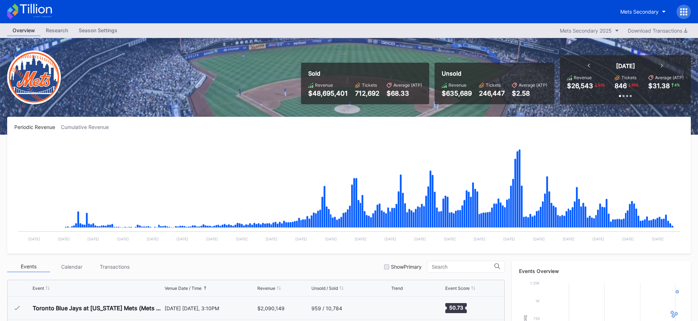
scroll to position [1721, 0]
click at [633, 10] on div "Mets Secondary" at bounding box center [639, 12] width 38 height 6
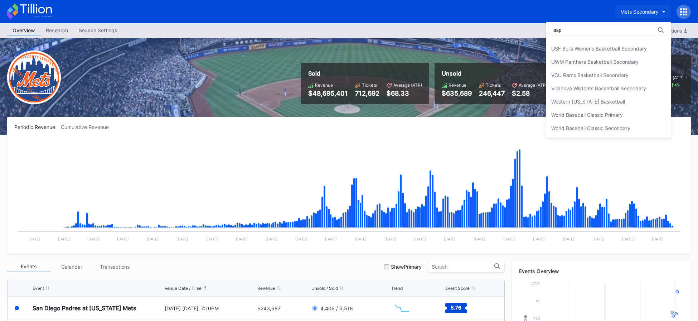
scroll to position [0, 0]
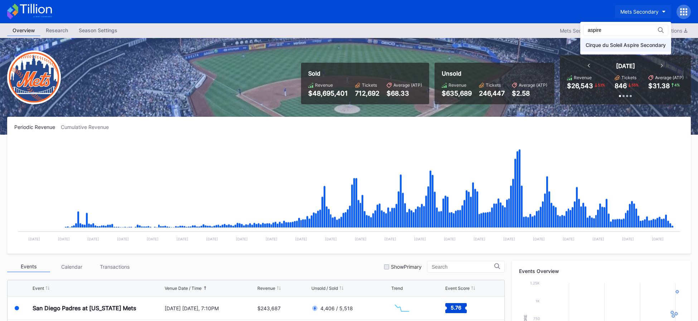
type input "aspire"
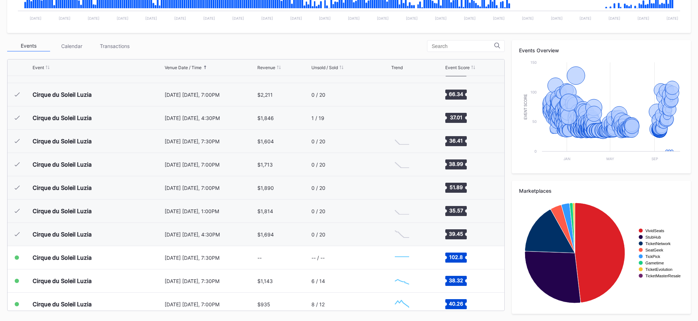
scroll to position [7141, 0]
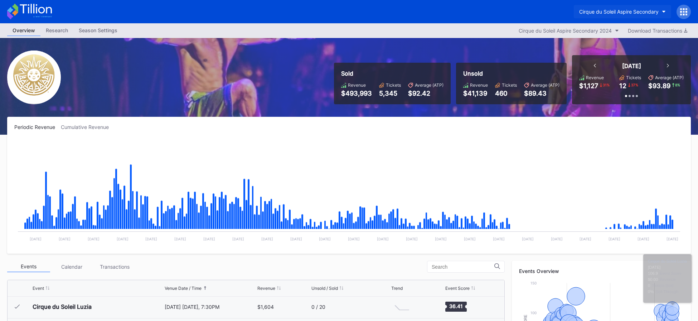
click at [626, 14] on div "Cirque du Soleil Aspire Secondary" at bounding box center [618, 12] width 79 height 6
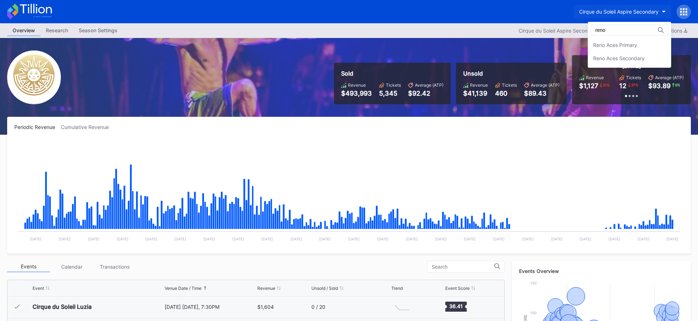
type input "reno"
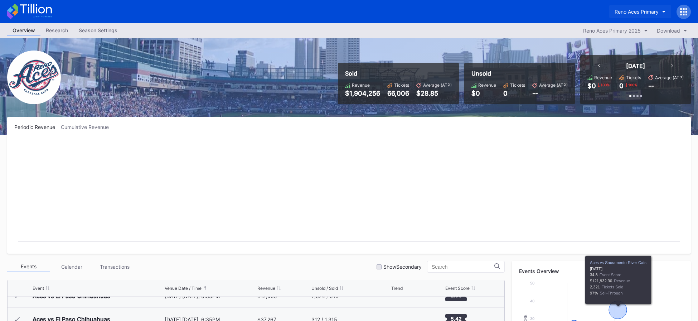
click at [645, 9] on div "Reno Aces Primary" at bounding box center [636, 12] width 44 height 6
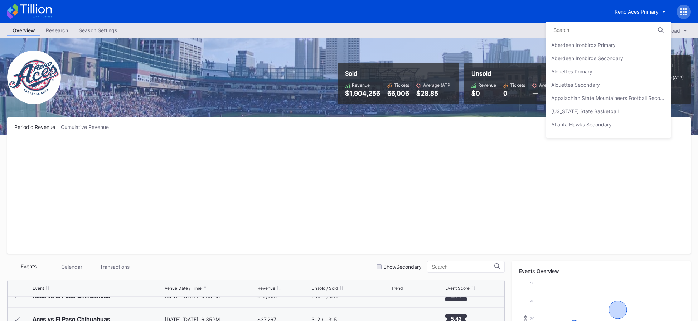
scroll to position [1681, 0]
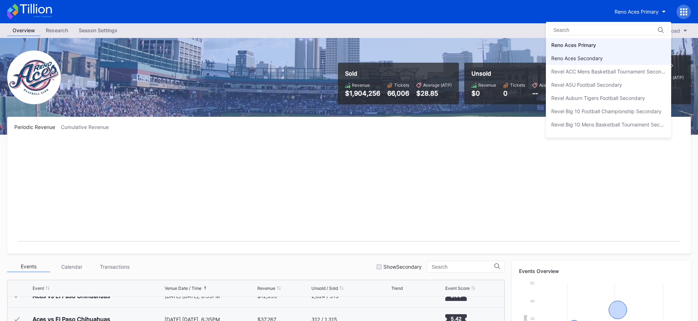
click at [621, 59] on div "Reno Aces Secondary" at bounding box center [608, 58] width 125 height 13
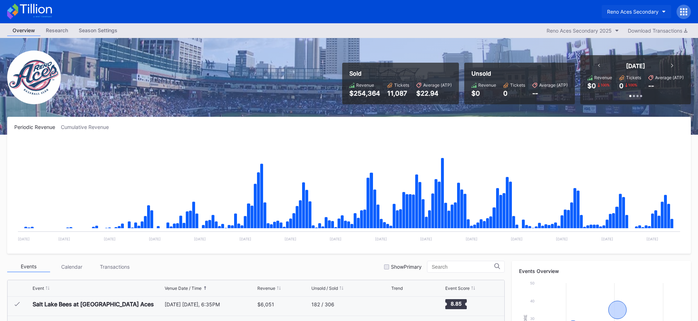
click at [633, 13] on div "Reno Aces Secondary" at bounding box center [633, 12] width 52 height 6
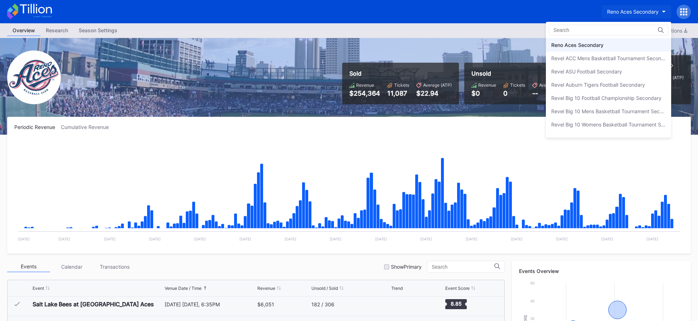
scroll to position [1674, 0]
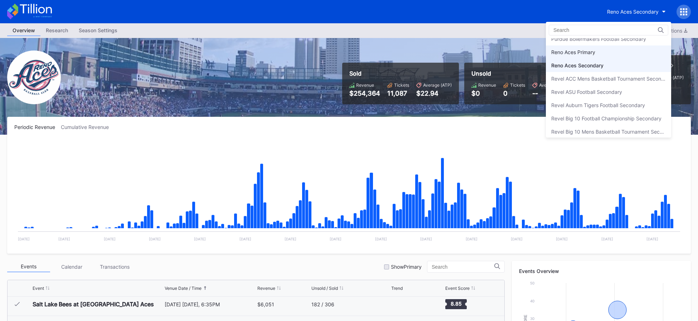
click at [603, 50] on div "Reno Aces Primary" at bounding box center [608, 51] width 125 height 13
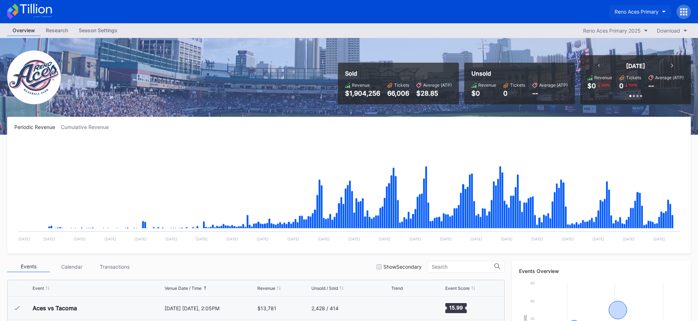
click at [627, 8] on button "Reno Aces Primary" at bounding box center [640, 11] width 62 height 13
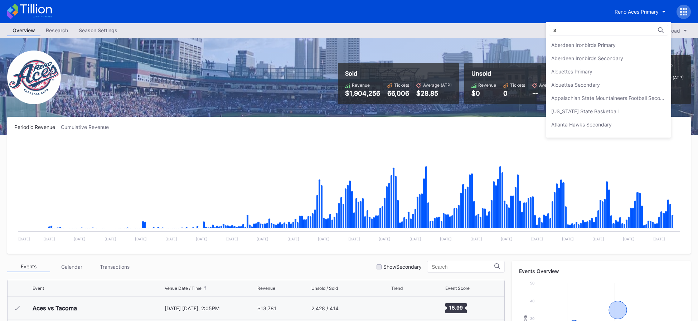
scroll to position [1522, 0]
type input "s"
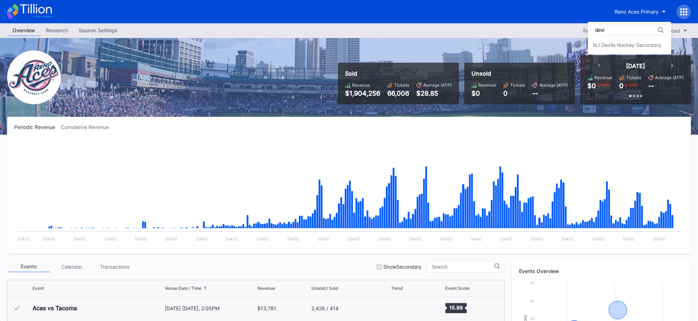
scroll to position [0, 0]
type input "devils"
drag, startPoint x: 630, startPoint y: 47, endPoint x: 561, endPoint y: 63, distance: 70.1
click at [630, 47] on div "NJ Devils Hockey Secondary" at bounding box center [627, 45] width 68 height 6
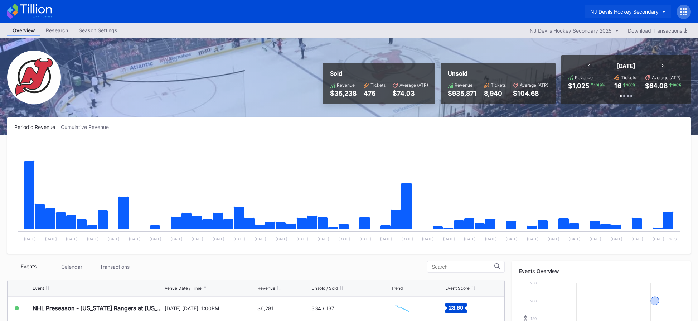
click at [638, 7] on button "NJ Devils Hockey Secondary" at bounding box center [628, 11] width 86 height 13
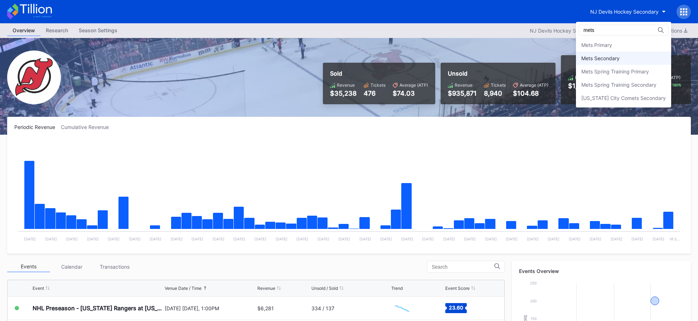
type input "mets"
click at [603, 55] on div "Mets Secondary" at bounding box center [600, 58] width 38 height 6
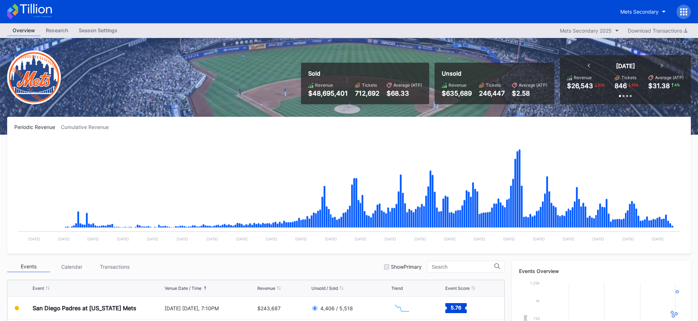
click at [36, 10] on icon at bounding box center [36, 9] width 32 height 10
click at [50, 11] on icon at bounding box center [36, 9] width 32 height 10
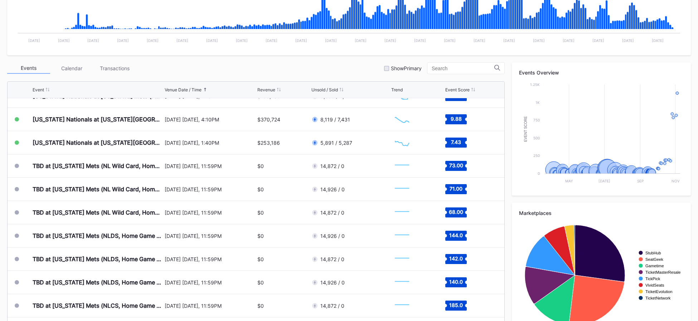
scroll to position [1802, 0]
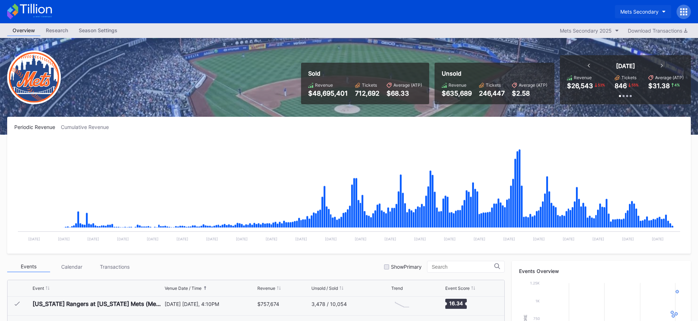
click at [629, 13] on div "Mets Secondary" at bounding box center [639, 12] width 38 height 6
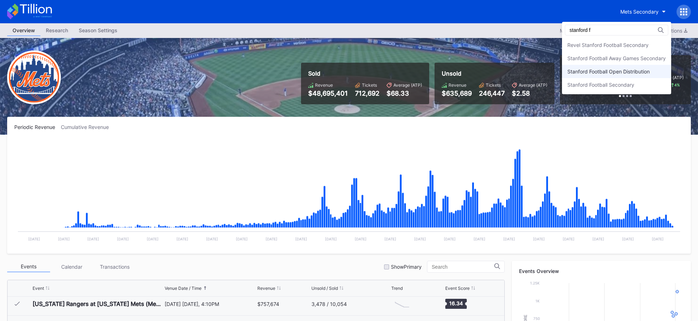
type input "stanford f"
click at [620, 67] on div "Stanford Football Open Distribution" at bounding box center [616, 71] width 109 height 13
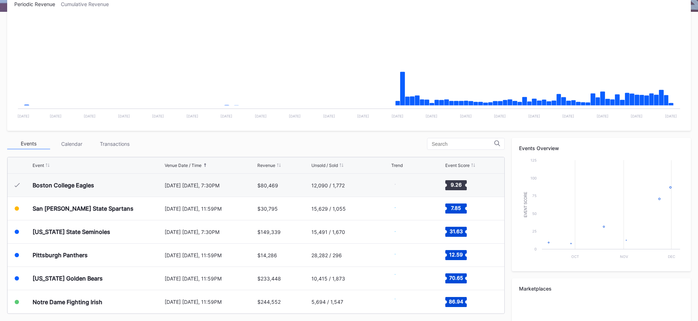
scroll to position [220, 0]
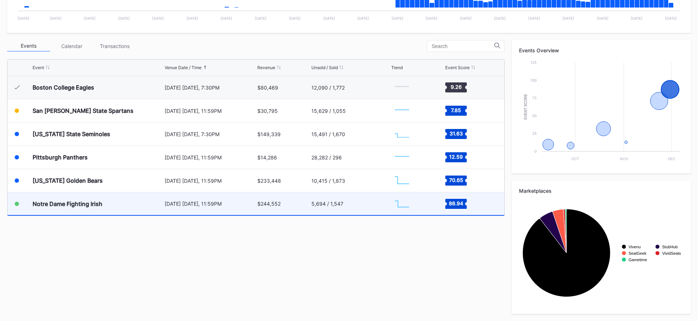
click at [286, 210] on div "$244,552" at bounding box center [283, 203] width 52 height 23
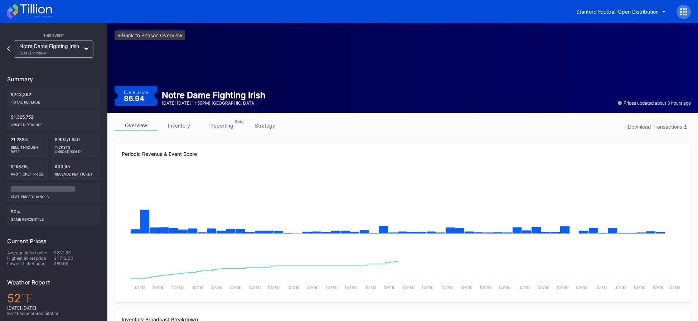
click at [273, 129] on link "strategy" at bounding box center [264, 125] width 43 height 11
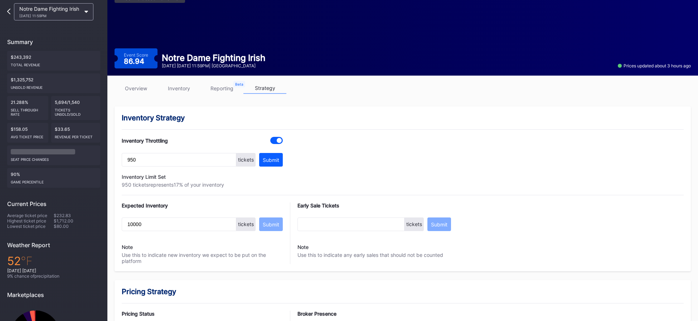
scroll to position [32, 0]
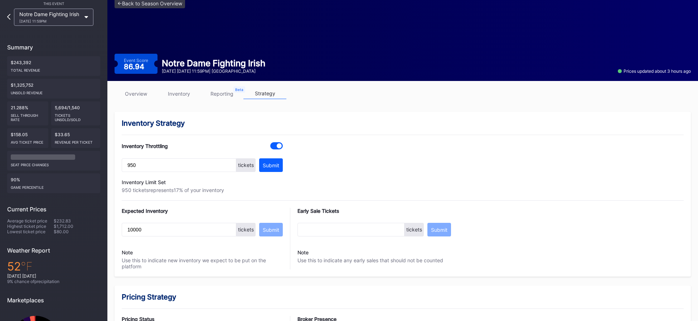
click at [138, 95] on link "overview" at bounding box center [135, 93] width 43 height 11
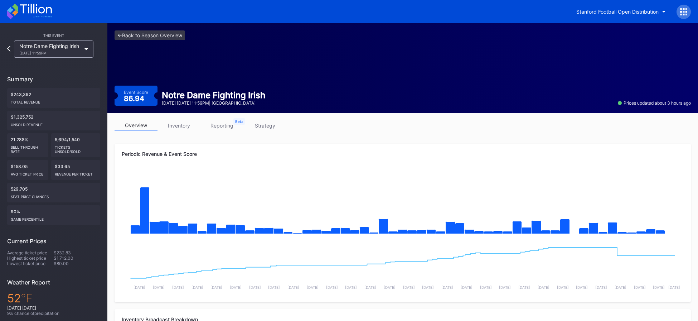
click at [261, 129] on link "strategy" at bounding box center [264, 125] width 43 height 11
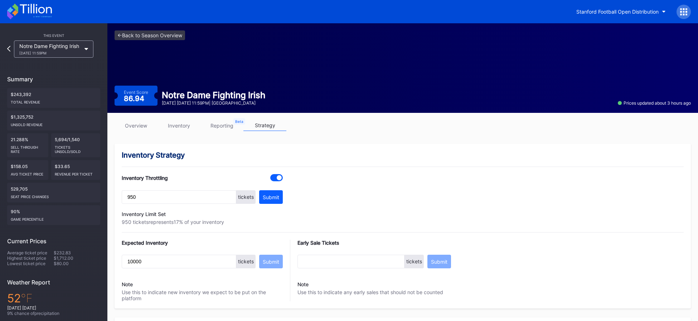
click at [128, 125] on link "overview" at bounding box center [135, 125] width 43 height 11
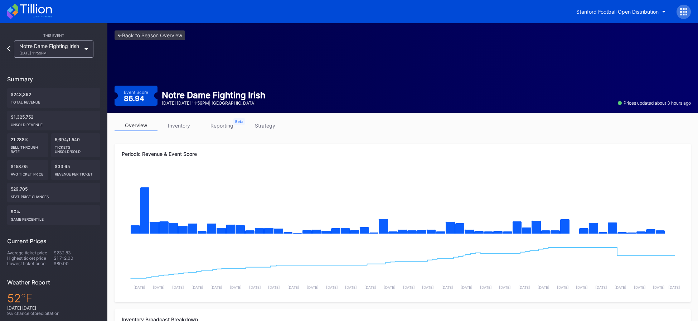
click at [273, 126] on link "strategy" at bounding box center [264, 125] width 43 height 11
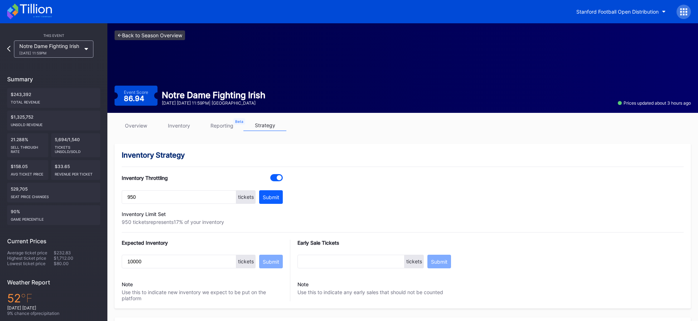
click at [167, 39] on link "<- Back to Season Overview" at bounding box center [149, 35] width 70 height 10
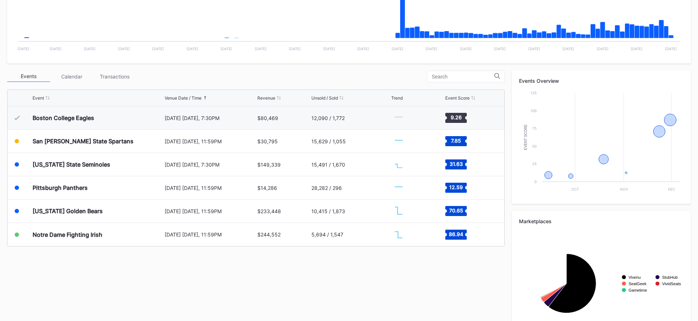
scroll to position [220, 0]
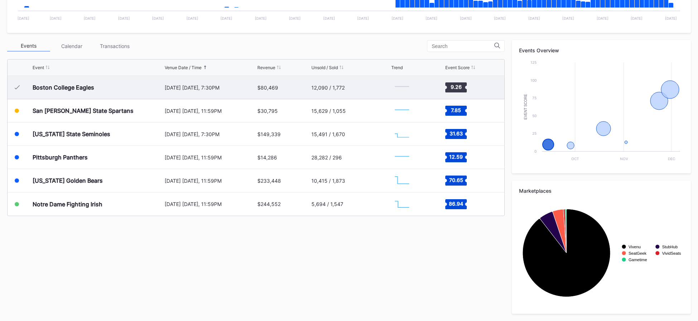
click at [218, 84] on div "[DATE] [DATE], 7:30PM" at bounding box center [210, 87] width 91 height 6
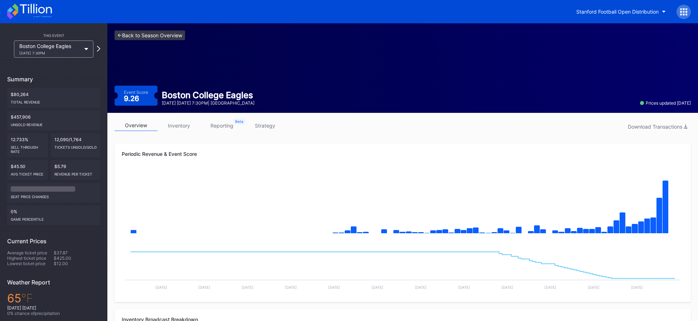
click at [163, 39] on link "<- Back to Season Overview" at bounding box center [149, 35] width 70 height 10
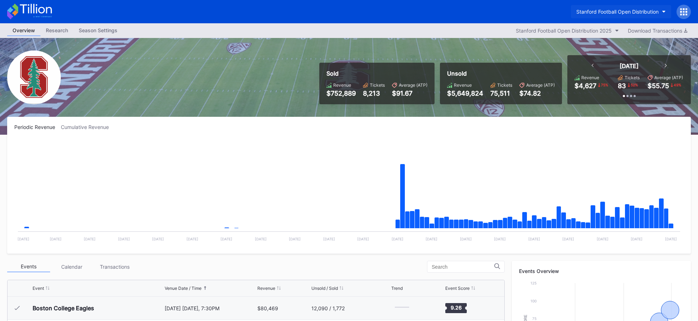
click at [606, 11] on div "Stanford Football Open Distribution" at bounding box center [617, 12] width 82 height 6
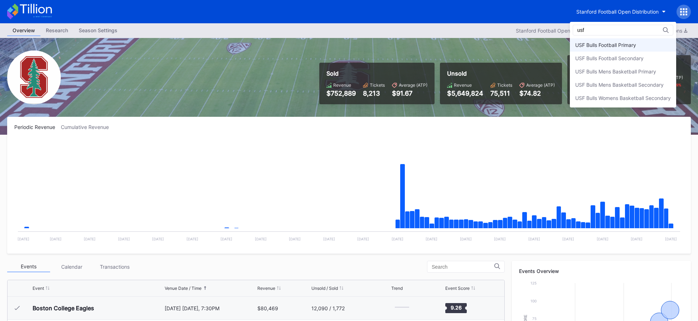
type input "usf"
click at [604, 44] on div "USF Bulls Football Primary" at bounding box center [605, 45] width 61 height 6
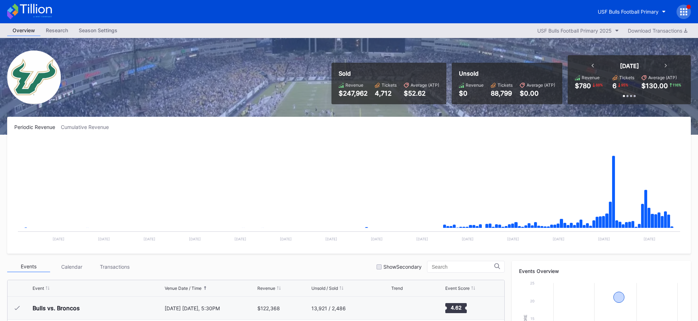
click at [44, 14] on icon at bounding box center [29, 12] width 45 height 16
click at [605, 11] on div "USF Bulls Football Primary" at bounding box center [628, 12] width 61 height 6
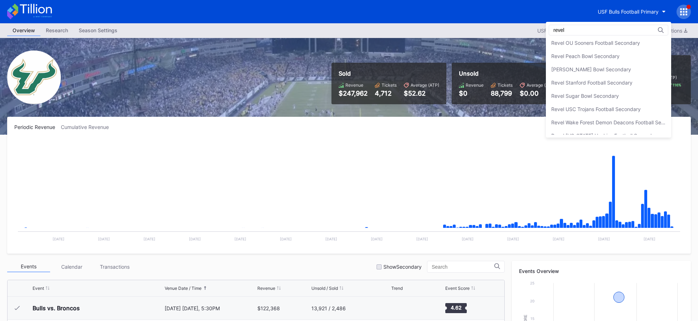
scroll to position [248, 0]
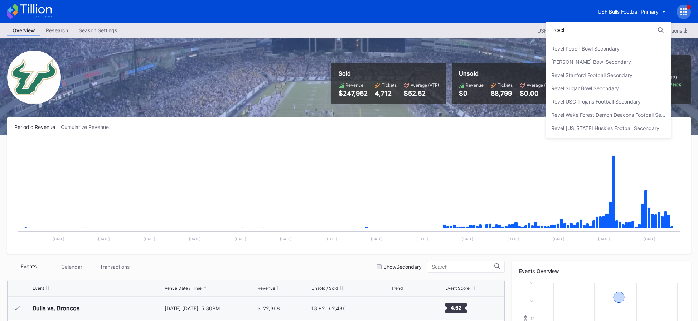
type input "revel"
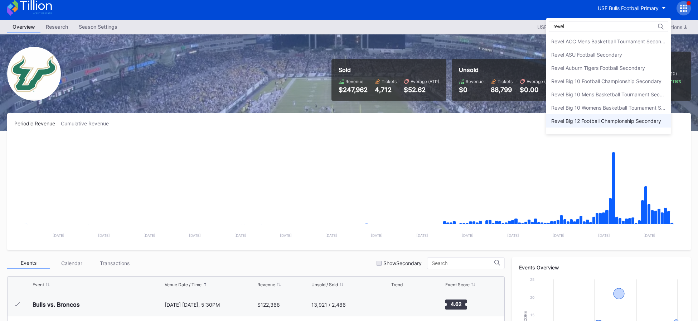
scroll to position [0, 0]
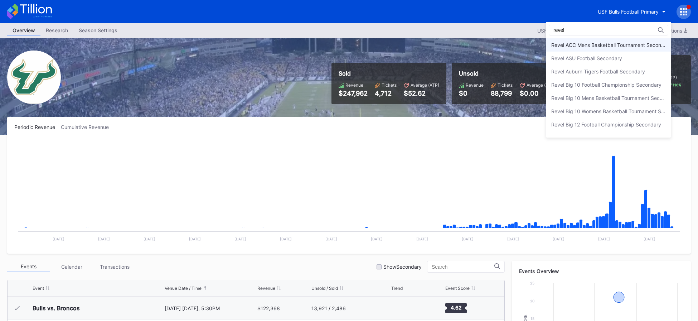
click at [592, 44] on div "Revel ACC Mens Basketball Tournament Secondary" at bounding box center [608, 45] width 114 height 6
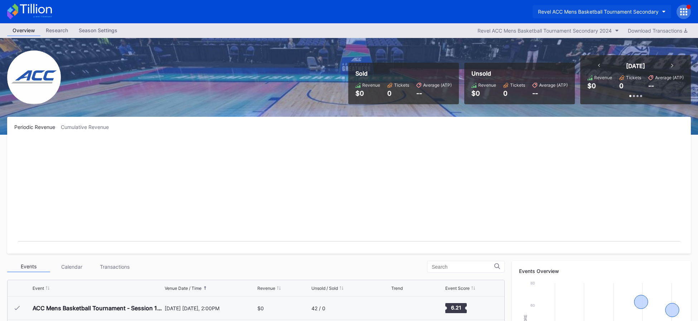
click at [551, 7] on button "Revel ACC Mens Basketball Tournament Secondary" at bounding box center [601, 11] width 138 height 13
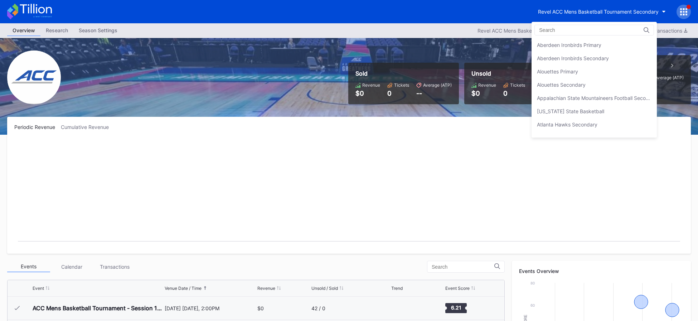
scroll to position [1708, 0]
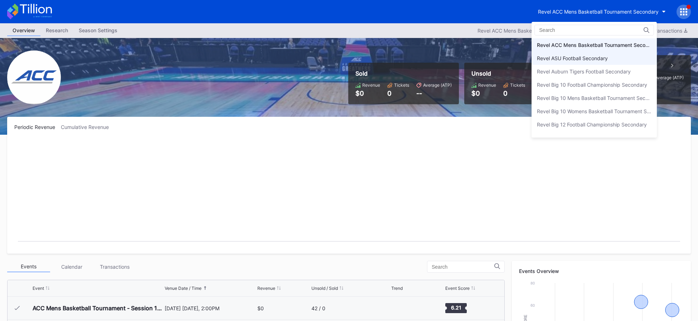
click at [597, 59] on div "Revel ASU Football Secondary" at bounding box center [572, 58] width 71 height 6
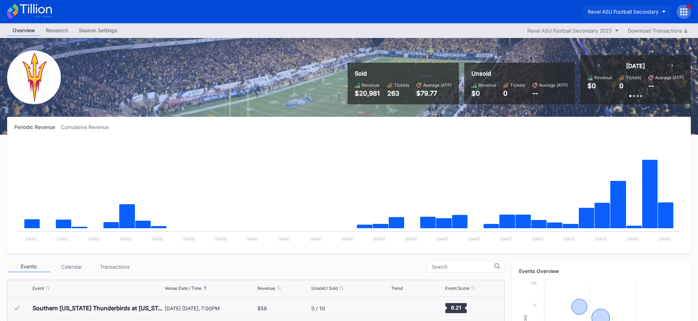
click at [611, 14] on div "Revel ASU Football Secondary" at bounding box center [622, 12] width 71 height 6
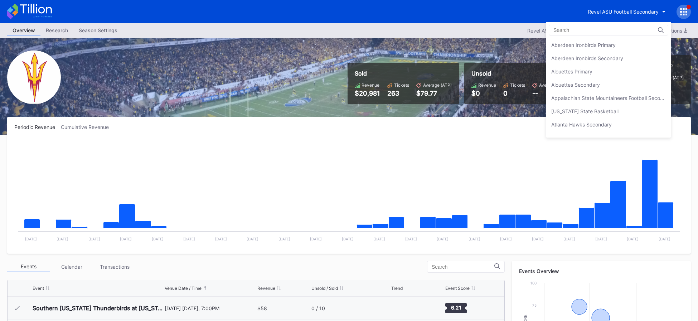
scroll to position [1721, 0]
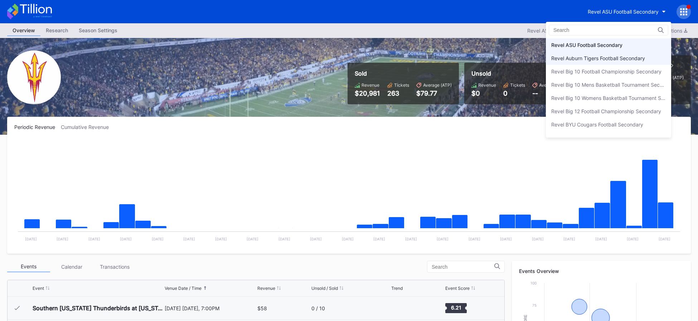
click at [602, 61] on div "Revel Auburn Tigers Football Secondary" at bounding box center [598, 58] width 94 height 6
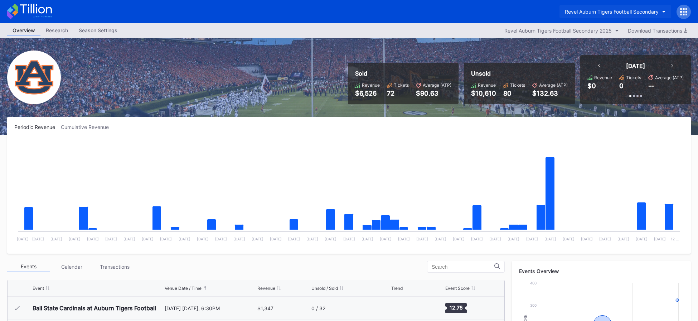
click at [616, 16] on button "Revel Auburn Tigers Football Secondary" at bounding box center [615, 11] width 112 height 13
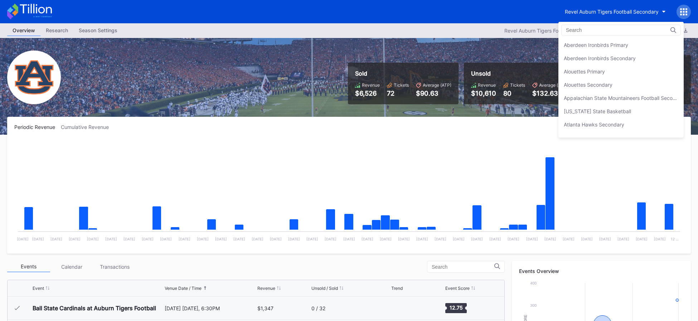
scroll to position [1734, 0]
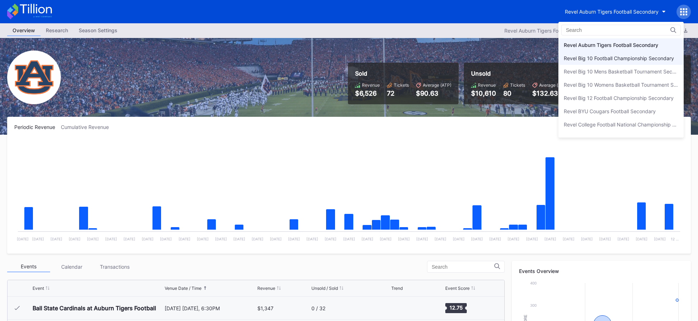
click at [605, 60] on div "Revel Big 10 Football Championship Secondary" at bounding box center [619, 58] width 110 height 6
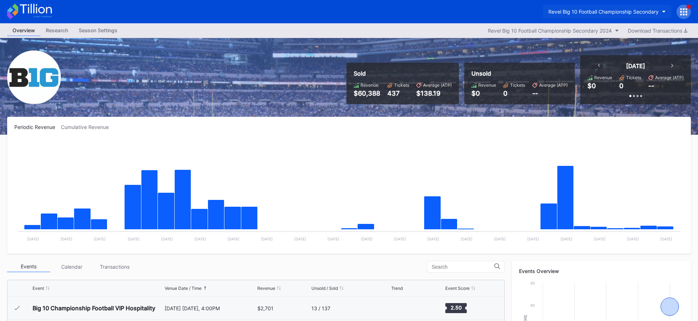
click at [604, 13] on div "Revel Big 10 Football Championship Secondary" at bounding box center [603, 12] width 110 height 6
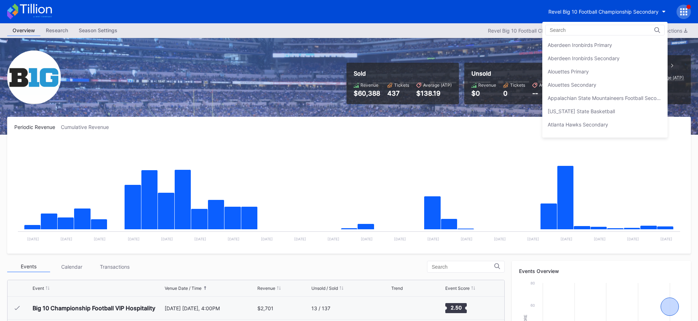
scroll to position [1747, 0]
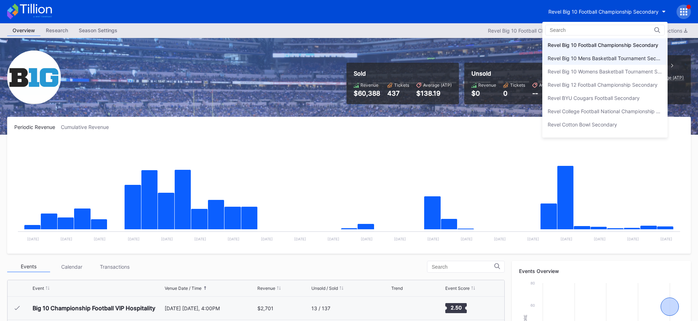
click at [591, 57] on div "Revel Big 10 Mens Basketball Tournament Secondary" at bounding box center [604, 58] width 114 height 6
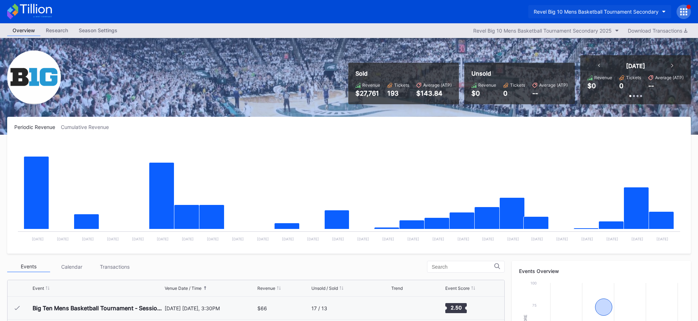
click at [605, 9] on div "Revel Big 10 Mens Basketball Tournament Secondary" at bounding box center [595, 12] width 125 height 6
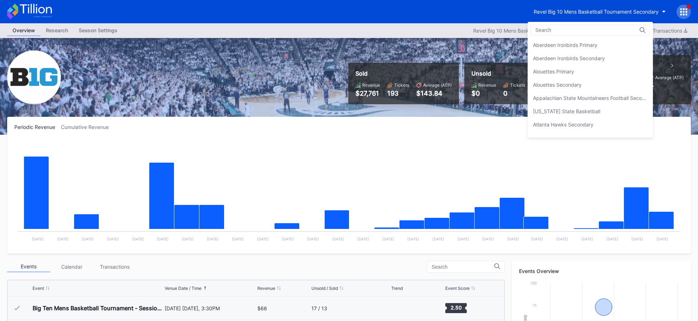
scroll to position [1761, 0]
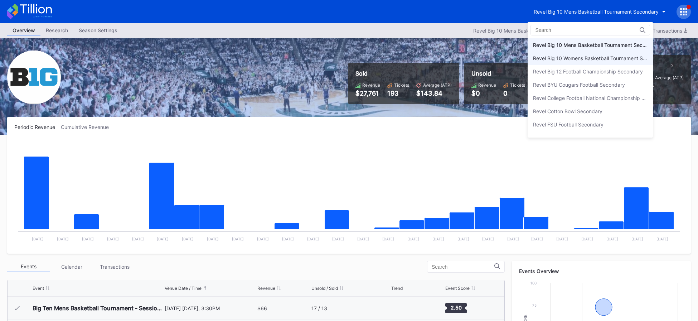
click at [598, 62] on div "Revel Big 10 Womens Basketball Tournament Secondary" at bounding box center [589, 58] width 125 height 13
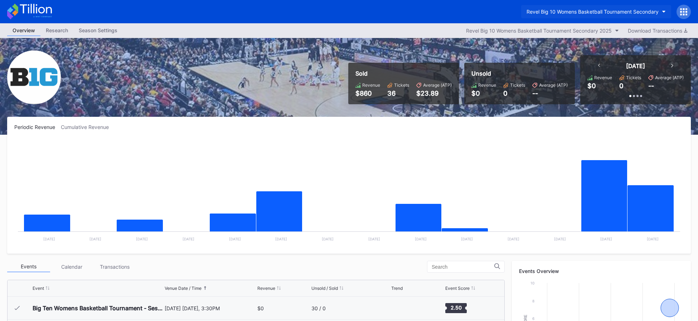
click at [595, 7] on button "Revel Big 10 Womens Basketball Tournament Secondary" at bounding box center [596, 11] width 150 height 13
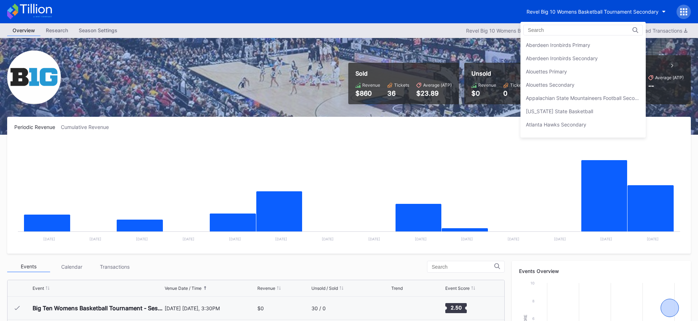
scroll to position [1774, 0]
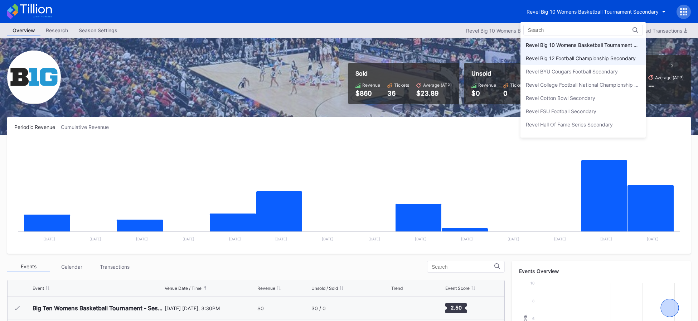
click at [587, 60] on div "Revel Big 12 Football Championship Secondary" at bounding box center [581, 58] width 110 height 6
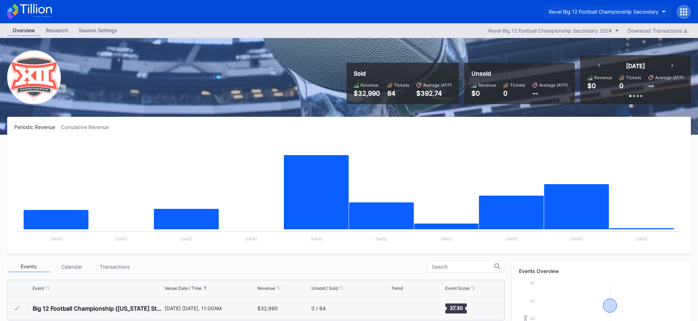
click at [599, 13] on div "Revel Big 12 Football Championship Secondary" at bounding box center [603, 12] width 110 height 6
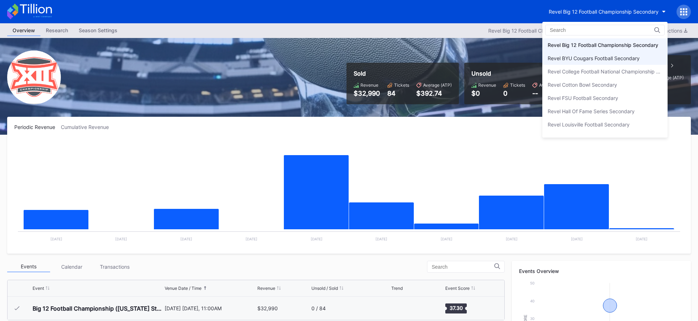
click at [593, 59] on div "Revel BYU Cougars Football Secondary" at bounding box center [593, 58] width 92 height 6
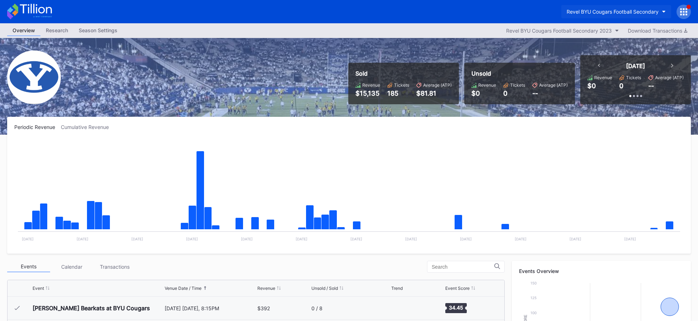
click at [593, 9] on div "Revel BYU Cougars Football Secondary" at bounding box center [612, 12] width 92 height 6
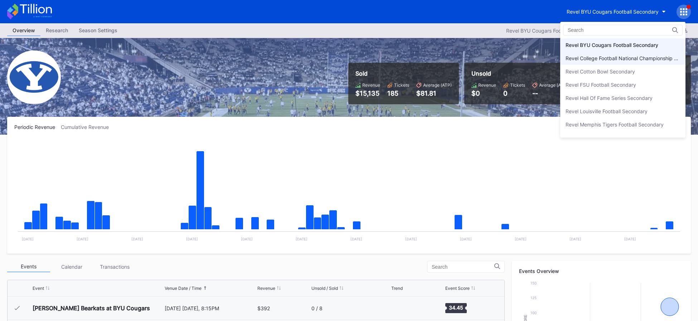
click at [590, 59] on div "Revel College Football National Championship Secondary" at bounding box center [622, 58] width 114 height 6
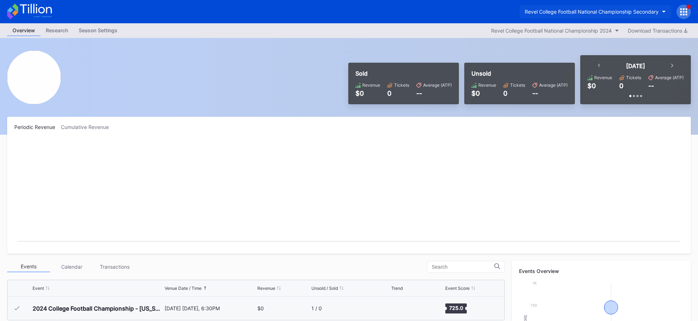
click at [602, 13] on div "Revel College Football National Championship Secondary" at bounding box center [592, 12] width 134 height 6
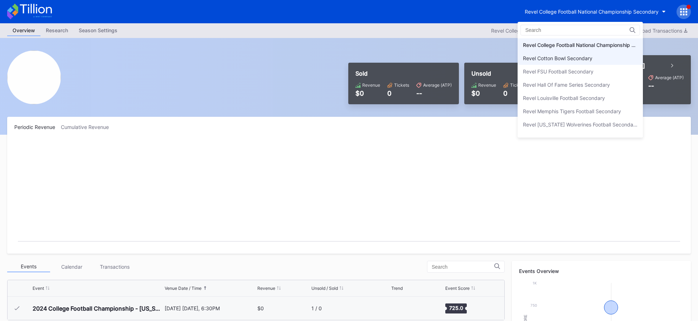
click at [594, 60] on div "Revel Cotton Bowl Secondary" at bounding box center [579, 58] width 125 height 13
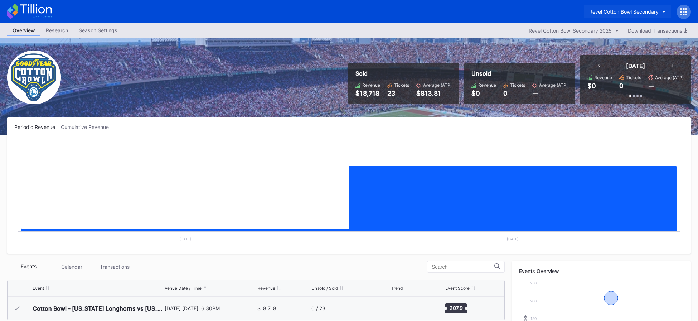
click at [608, 14] on div "Revel Cotton Bowl Secondary" at bounding box center [623, 12] width 69 height 6
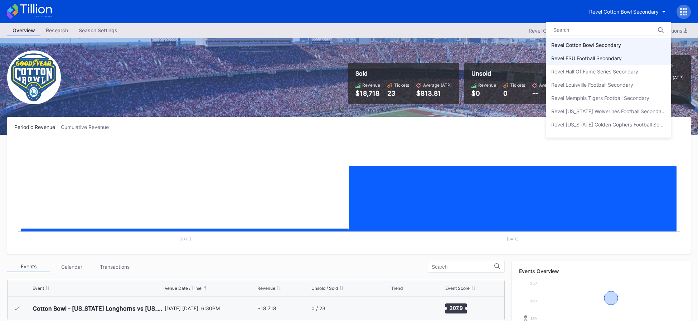
click at [601, 61] on div "Revel FSU Football Secondary" at bounding box center [608, 58] width 125 height 13
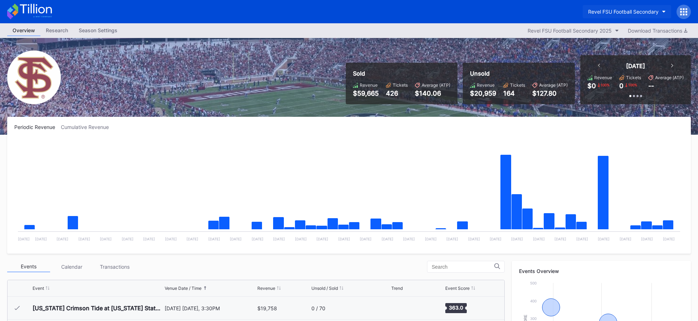
click at [651, 13] on div "Revel FSU Football Secondary" at bounding box center [623, 12] width 70 height 6
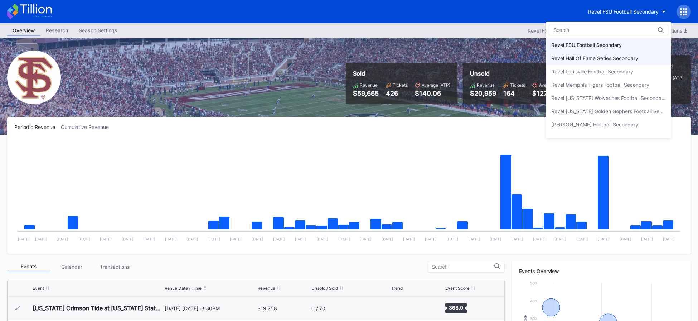
click at [618, 54] on div "Revel Hall Of Fame Series Secondary" at bounding box center [608, 58] width 125 height 13
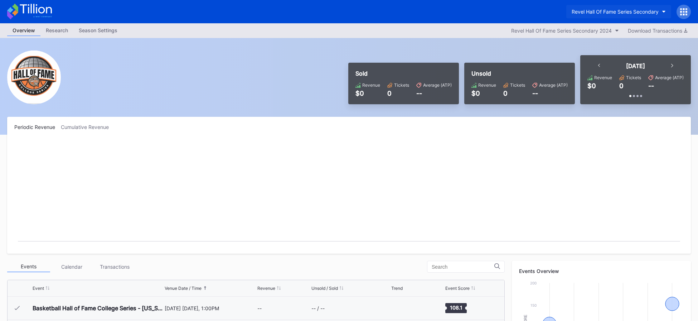
click at [598, 12] on div "Revel Hall Of Fame Series Secondary" at bounding box center [614, 12] width 87 height 6
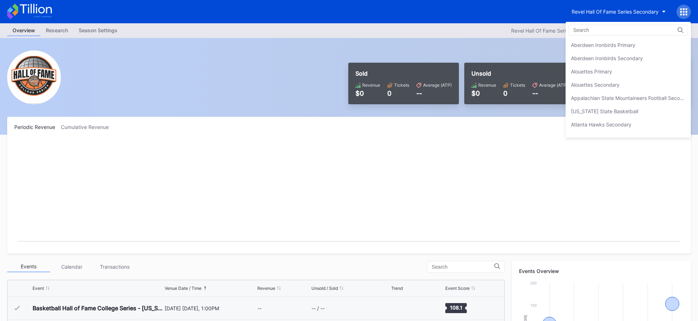
scroll to position [1853, 0]
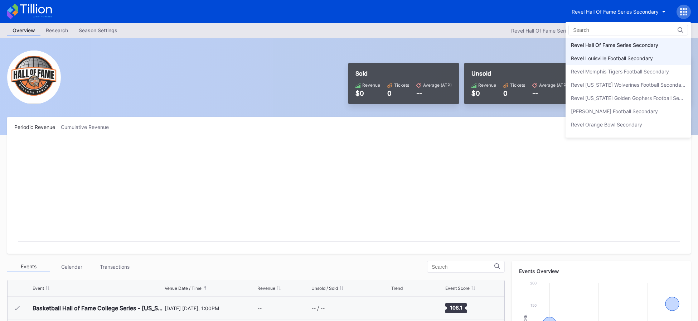
click at [609, 60] on div "Revel Louisville Football Secondary" at bounding box center [612, 58] width 82 height 6
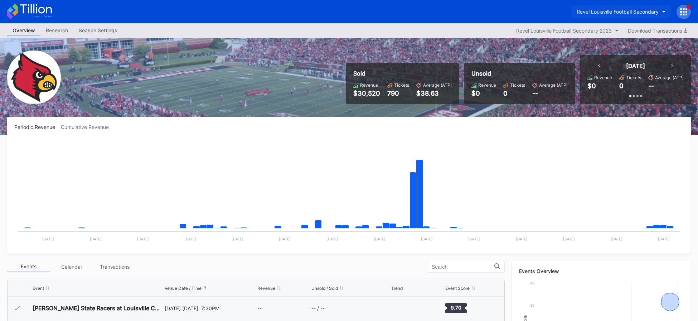
click at [615, 13] on div "Revel Louisville Football Secondary" at bounding box center [617, 12] width 82 height 6
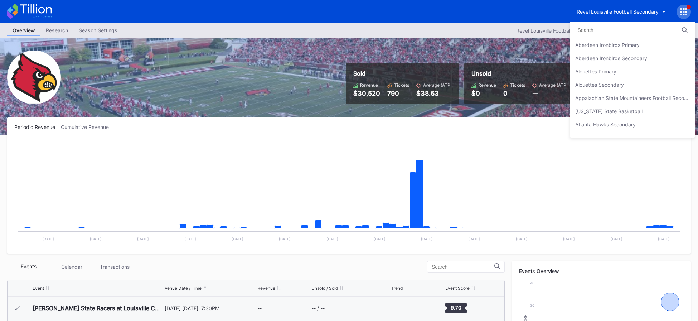
scroll to position [1867, 0]
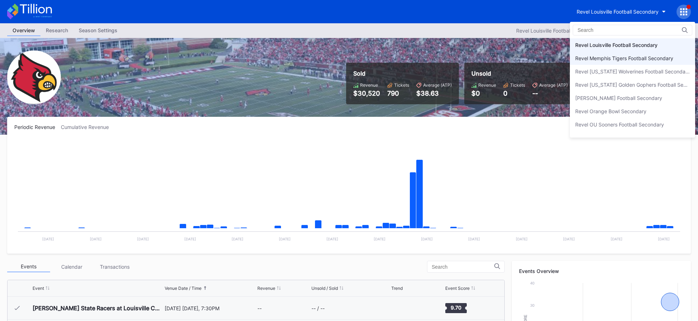
click at [608, 60] on div "Revel Memphis Tigers Football Secondary" at bounding box center [624, 58] width 98 height 6
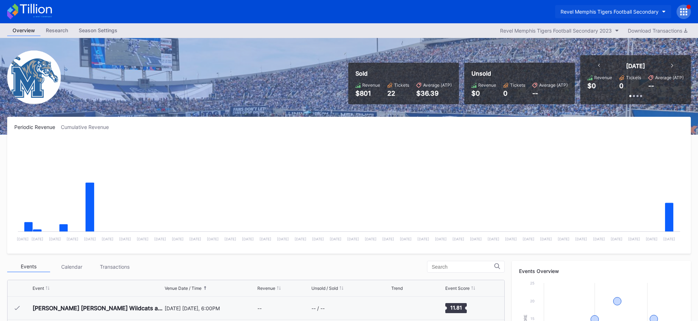
click at [608, 14] on div "Revel Memphis Tigers Football Secondary" at bounding box center [609, 12] width 98 height 6
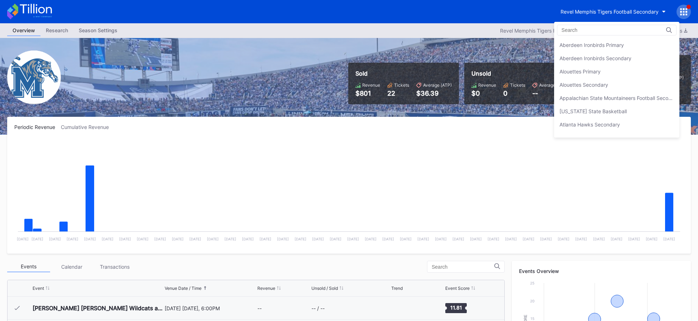
scroll to position [1880, 0]
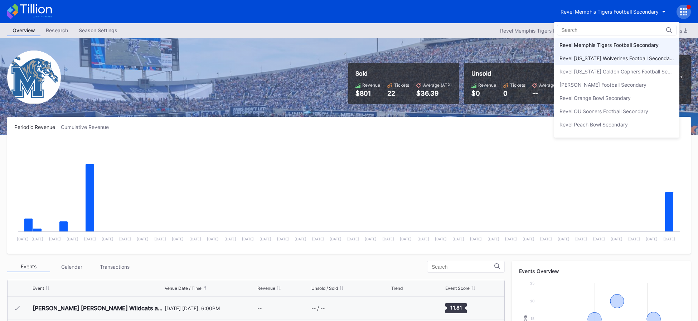
click at [598, 53] on div "Revel [US_STATE] Wolverines Football Secondary" at bounding box center [616, 58] width 125 height 13
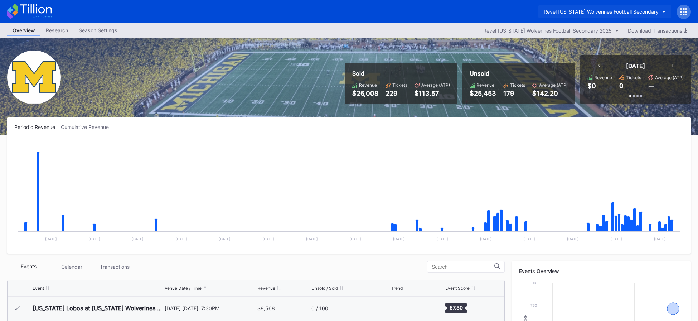
click at [626, 10] on div "Revel [US_STATE] Wolverines Football Secondary" at bounding box center [600, 12] width 115 height 6
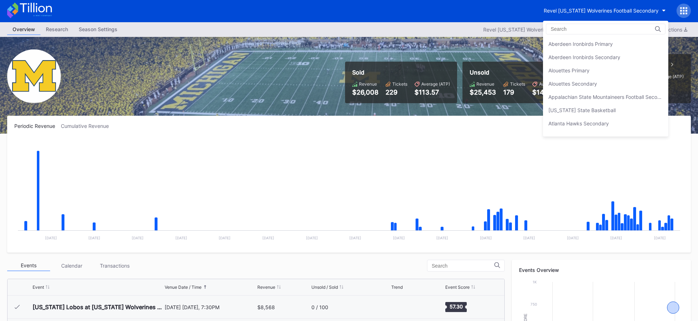
scroll to position [1893, 0]
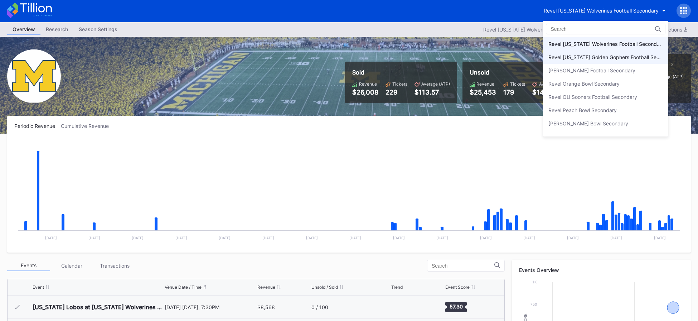
click at [613, 58] on div "Revel [US_STATE] Golden Gophers Football Secondary" at bounding box center [605, 57] width 114 height 6
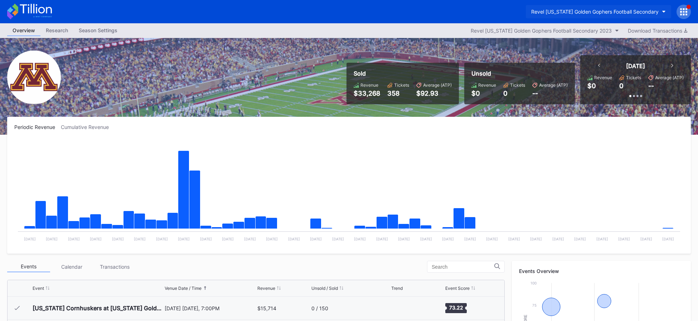
click at [586, 11] on div "Revel [US_STATE] Golden Gophers Football Secondary" at bounding box center [594, 12] width 127 height 6
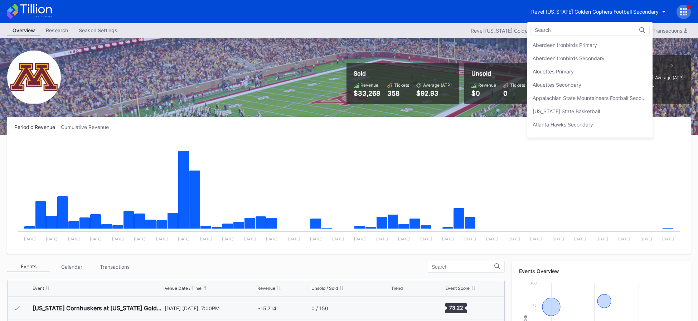
scroll to position [1906, 0]
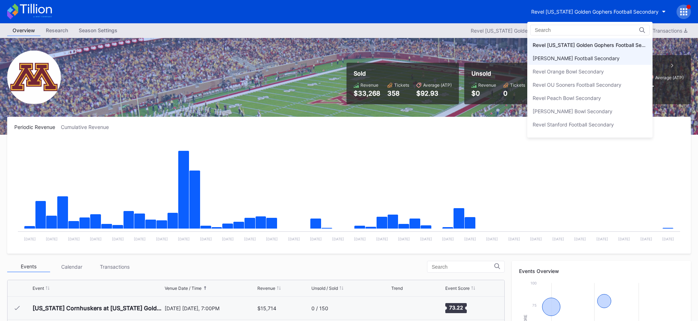
click at [587, 58] on div "[PERSON_NAME] Football Secondary" at bounding box center [575, 58] width 87 height 6
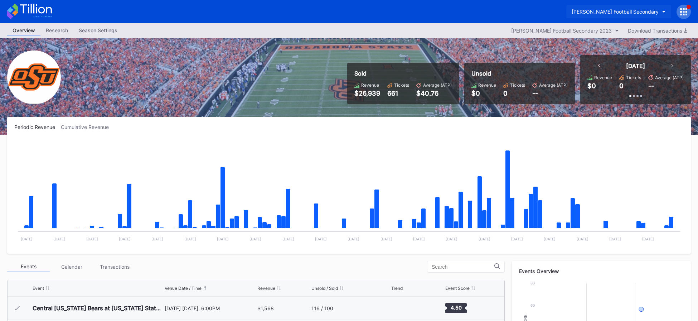
click at [614, 15] on button "[PERSON_NAME] Football Secondary" at bounding box center [618, 11] width 105 height 13
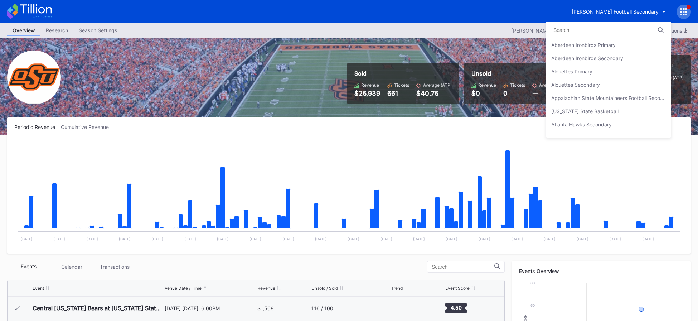
scroll to position [1920, 0]
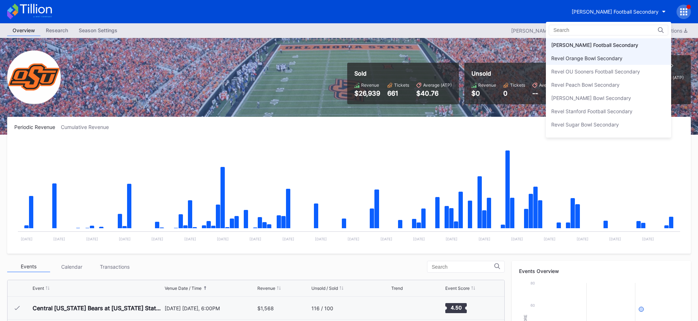
drag, startPoint x: 618, startPoint y: 67, endPoint x: 617, endPoint y: 62, distance: 5.0
click at [617, 62] on div "Aberdeen Ironbirds Primary Aberdeen Ironbirds Secondary Alouettes Primary Aloue…" at bounding box center [608, 86] width 125 height 96
click at [617, 62] on div "Revel Orange Bowl Secondary" at bounding box center [608, 58] width 125 height 13
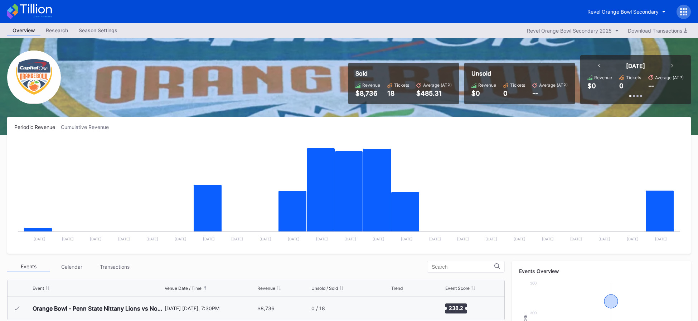
click at [618, 19] on div "Revel Orange Bowl Secondary" at bounding box center [349, 11] width 698 height 23
click at [618, 15] on button "Revel Orange Bowl Secondary" at bounding box center [626, 11] width 89 height 13
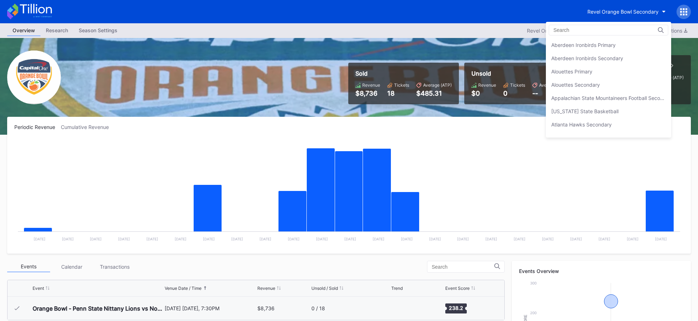
scroll to position [1933, 0]
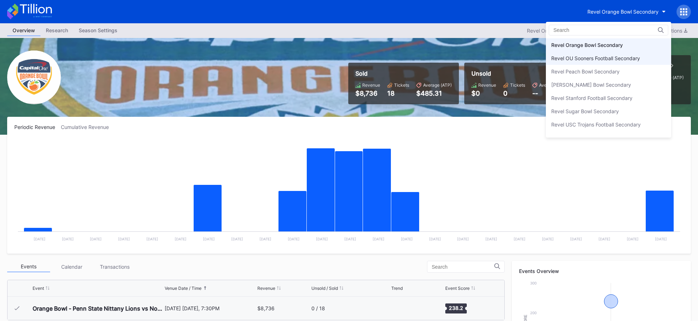
click at [617, 56] on div "Revel OU Sooners Football Secondary" at bounding box center [595, 58] width 89 height 6
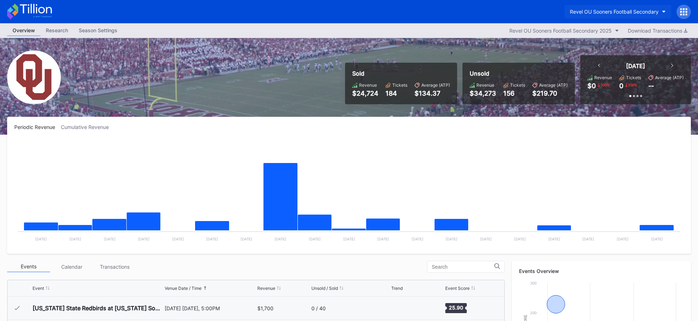
click at [638, 9] on div "Revel OU Sooners Football Secondary" at bounding box center [614, 12] width 89 height 6
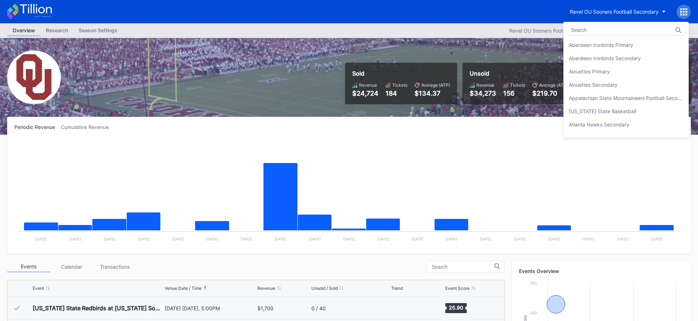
scroll to position [1946, 0]
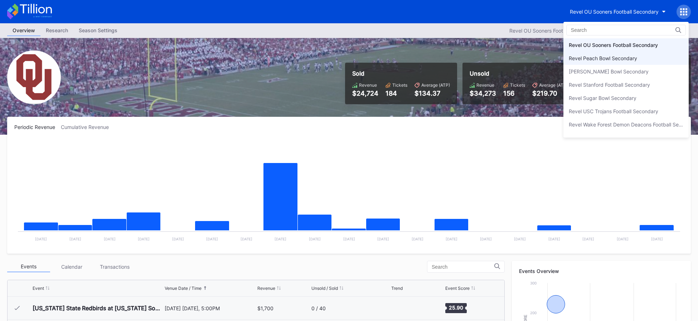
click at [601, 62] on div "Revel Peach Bowl Secondary" at bounding box center [625, 58] width 125 height 13
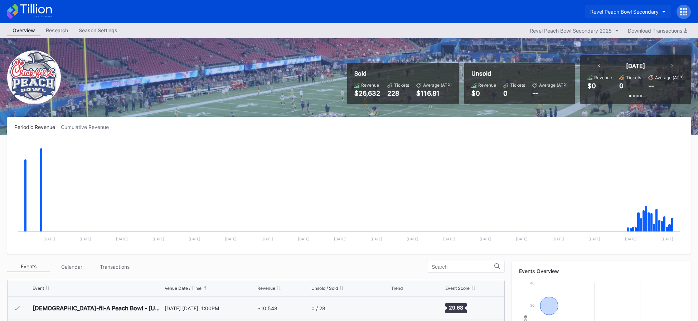
click at [646, 9] on div "Revel Peach Bowl Secondary" at bounding box center [624, 12] width 68 height 6
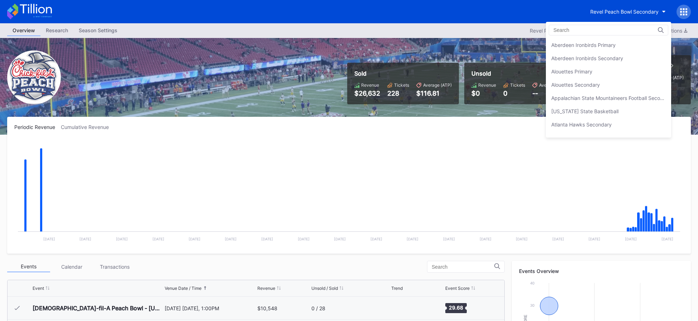
scroll to position [1959, 0]
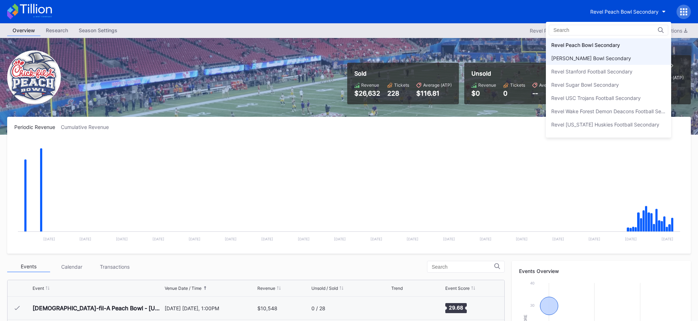
click at [624, 61] on div "[PERSON_NAME] Bowl Secondary" at bounding box center [608, 58] width 125 height 13
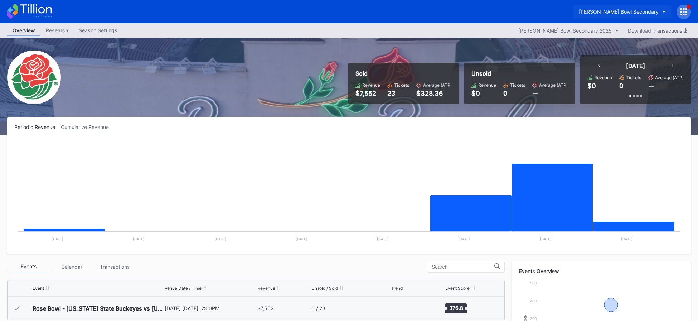
click at [618, 14] on div "[PERSON_NAME] Bowl Secondary" at bounding box center [619, 12] width 80 height 6
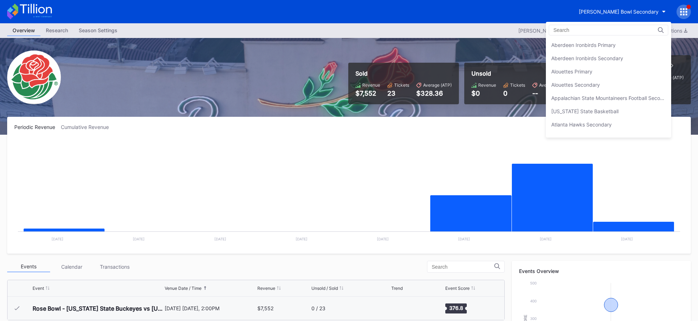
scroll to position [1973, 0]
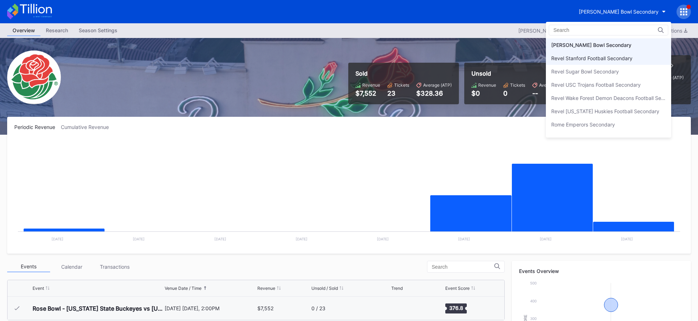
click at [614, 62] on div "Revel Stanford Football Secondary" at bounding box center [608, 58] width 125 height 13
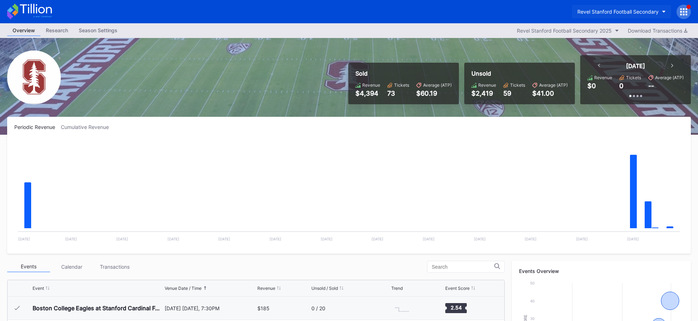
click at [597, 9] on div "Revel Stanford Football Secondary" at bounding box center [617, 12] width 81 height 6
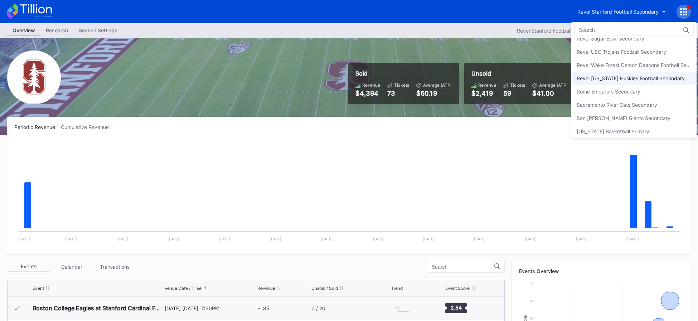
scroll to position [2009, 0]
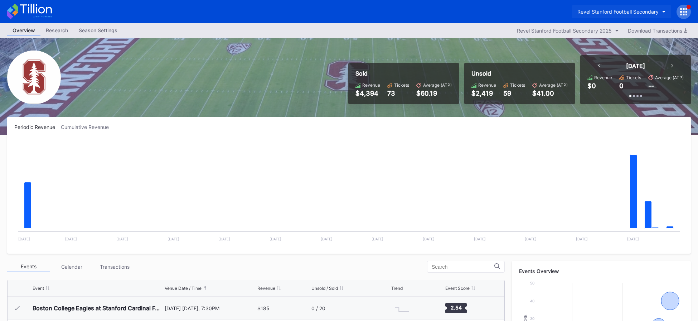
click at [597, 9] on div "Revel Stanford Football Secondary" at bounding box center [617, 12] width 81 height 6
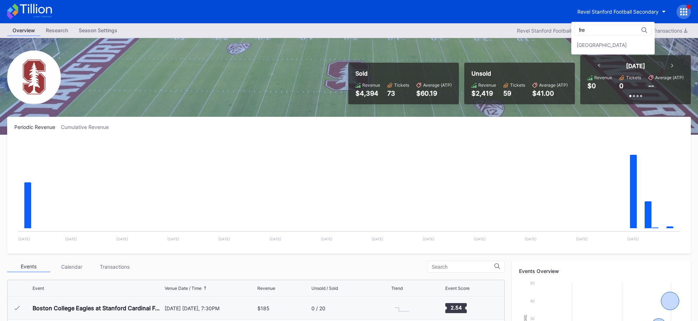
scroll to position [0, 0]
type input "freder"
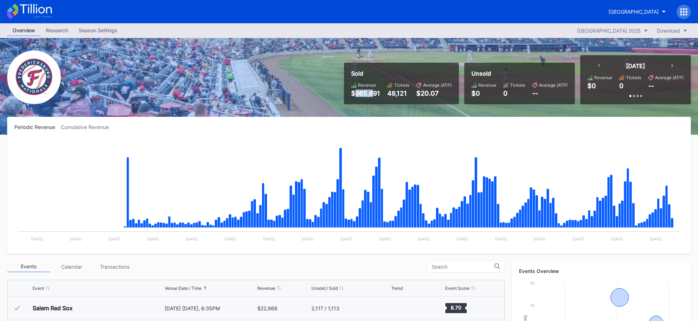
scroll to position [1301, 0]
click at [378, 95] on div "$965,691" at bounding box center [365, 93] width 29 height 8
click at [52, 18] on div "[GEOGRAPHIC_DATA]" at bounding box center [349, 11] width 698 height 23
click at [50, 17] on icon at bounding box center [29, 12] width 45 height 16
click at [618, 9] on div "[GEOGRAPHIC_DATA]" at bounding box center [633, 12] width 50 height 6
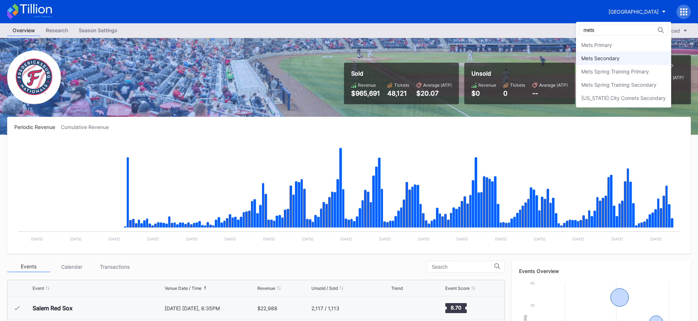
type input "mets"
click at [612, 56] on div "Mets Secondary" at bounding box center [600, 58] width 38 height 6
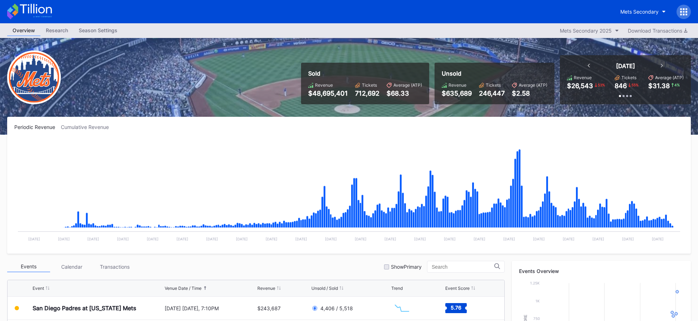
click at [639, 5] on div "Mets Secondary" at bounding box center [653, 12] width 76 height 14
click at [637, 12] on div "Mets Secondary" at bounding box center [639, 12] width 38 height 6
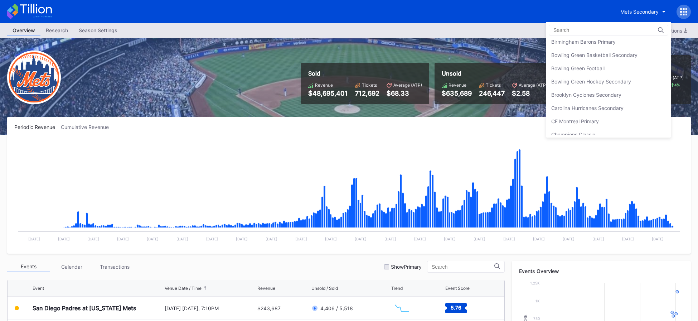
scroll to position [144, 0]
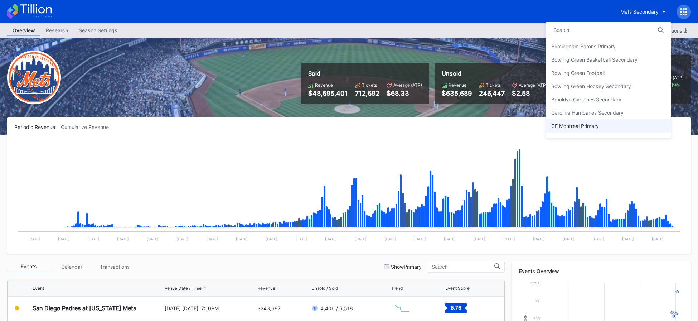
click at [604, 127] on div "CF Montreal Primary" at bounding box center [608, 125] width 125 height 13
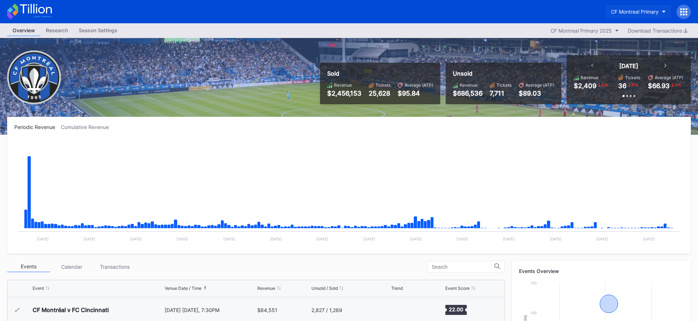
click at [628, 17] on button "CF Montreal Primary" at bounding box center [637, 11] width 65 height 13
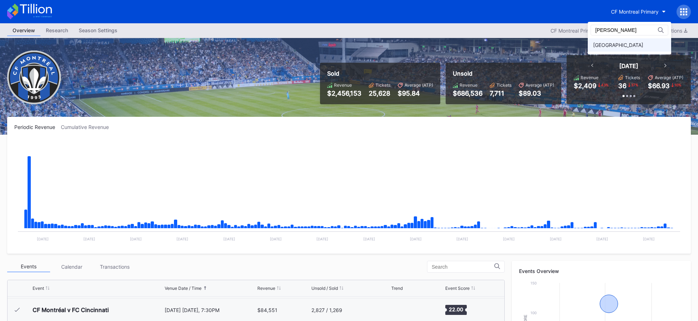
type input "fred"
click at [596, 42] on div "Fredericksburg Nationals Primary" at bounding box center [618, 45] width 50 height 6
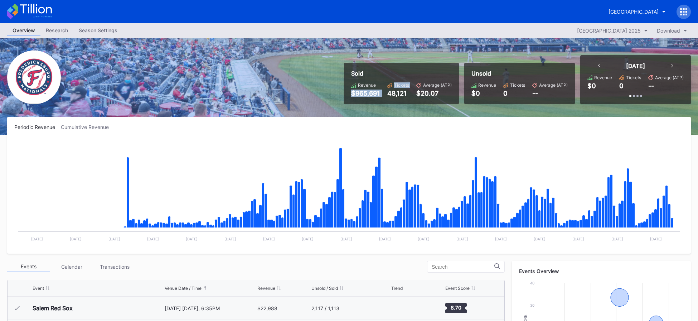
drag, startPoint x: 350, startPoint y: 95, endPoint x: 385, endPoint y: 94, distance: 35.8
click at [385, 94] on div "Sold Revenue $965,691 Tickets 48,121 Average (ATP) $20.07" at bounding box center [401, 84] width 115 height 42
click at [385, 94] on div "Revenue $965,691 Tickets 48,121 Average (ATP) $20.07" at bounding box center [401, 89] width 101 height 15
click at [109, 25] on div "Overview Research Season Settings Fredericksburg Nationals Primary 2025 Download" at bounding box center [349, 30] width 698 height 15
click at [109, 26] on div "Season Settings" at bounding box center [97, 30] width 49 height 10
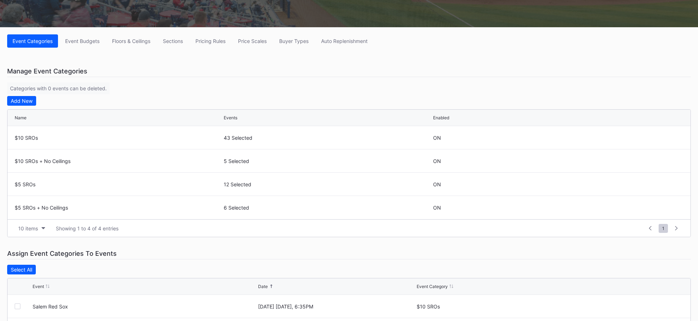
scroll to position [82, 0]
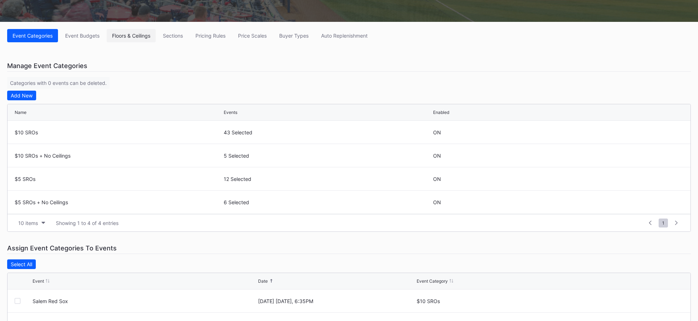
click at [140, 38] on div "Floors & Ceilings" at bounding box center [131, 36] width 38 height 6
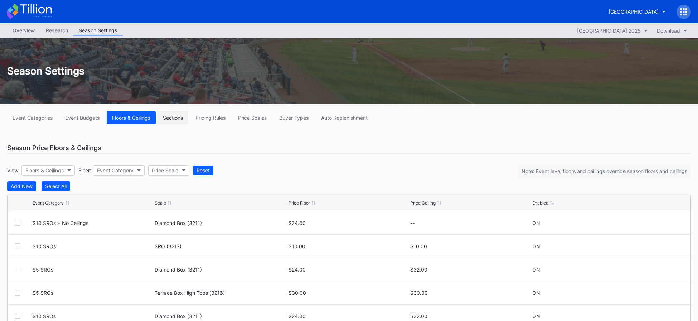
click at [181, 119] on div "Sections" at bounding box center [173, 117] width 20 height 6
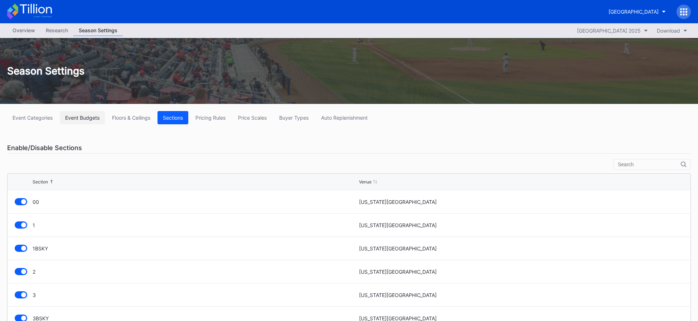
click at [89, 119] on div "Event Budgets" at bounding box center [82, 117] width 34 height 6
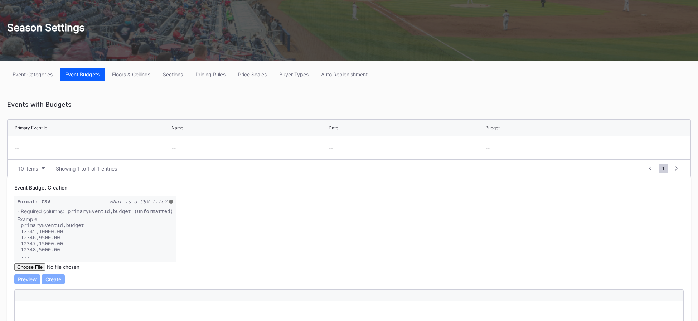
scroll to position [44, 0]
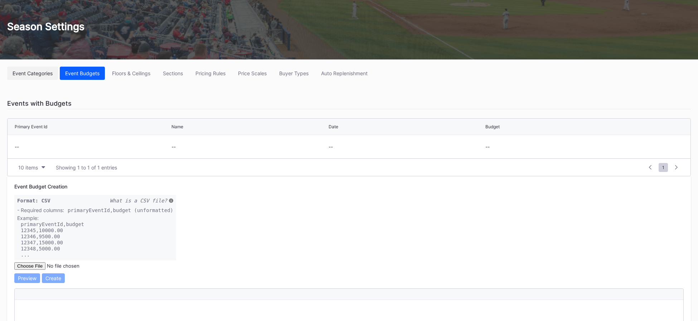
click at [49, 77] on button "Event Categories" at bounding box center [32, 73] width 51 height 13
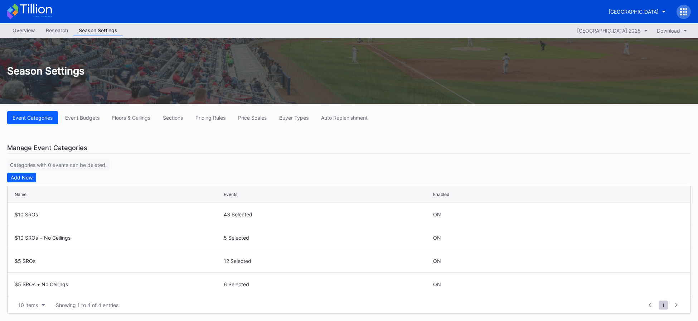
click at [20, 25] on div "Overview" at bounding box center [23, 30] width 33 height 10
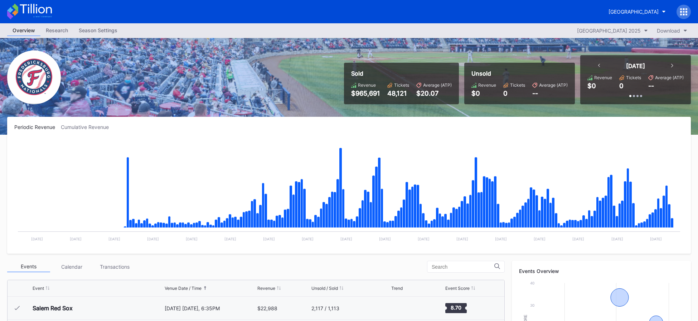
click at [62, 29] on div "Research" at bounding box center [56, 30] width 33 height 10
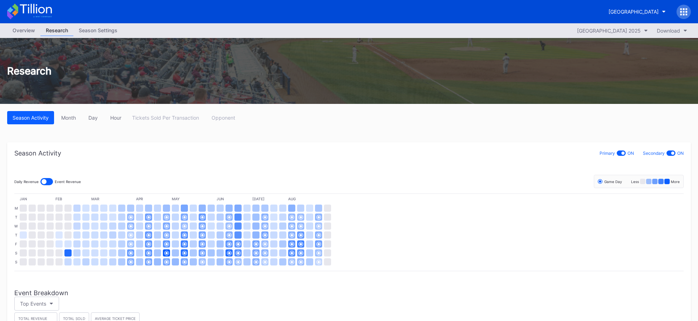
click at [28, 34] on div "Overview" at bounding box center [23, 30] width 33 height 10
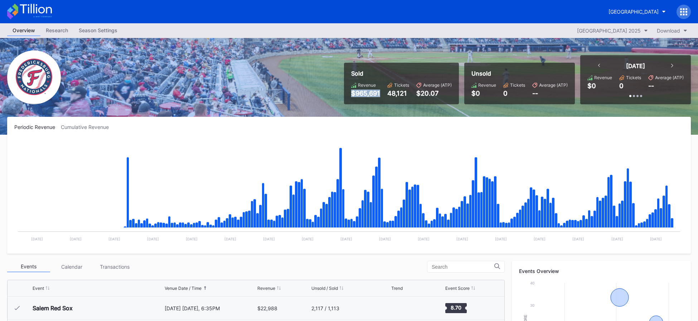
drag, startPoint x: 352, startPoint y: 91, endPoint x: 383, endPoint y: 91, distance: 31.5
click at [383, 91] on div "Revenue $965,691 Tickets 48,121 Average (ATP) $20.07" at bounding box center [401, 89] width 101 height 15
click at [104, 27] on div "Season Settings" at bounding box center [97, 30] width 49 height 10
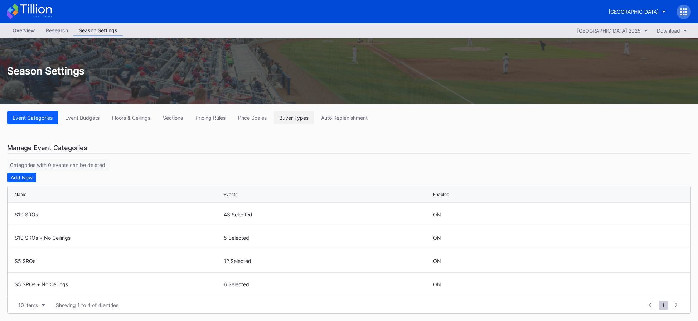
click at [290, 118] on div "Buyer Types" at bounding box center [293, 117] width 29 height 6
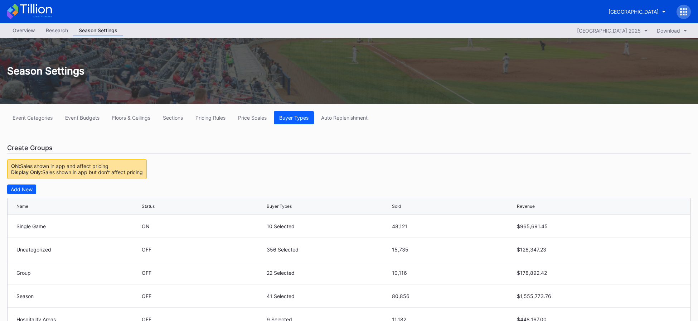
click at [41, 9] on icon at bounding box center [29, 12] width 45 height 16
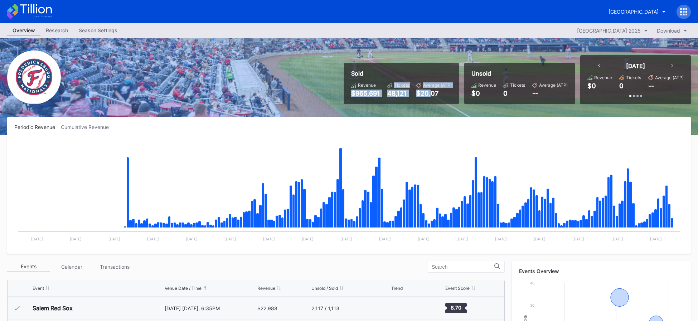
drag, startPoint x: 347, startPoint y: 92, endPoint x: 431, endPoint y: 94, distance: 84.5
click at [431, 94] on div "Sold Revenue $965,691 Tickets 48,121 Average (ATP) $20.07" at bounding box center [401, 84] width 115 height 42
click at [431, 94] on div "$20.07" at bounding box center [433, 93] width 35 height 8
click at [92, 24] on div "Overview Research Season Settings Fredericksburg Nationals Primary 2025 Download" at bounding box center [349, 30] width 698 height 15
click at [97, 31] on div "Season Settings" at bounding box center [97, 30] width 49 height 10
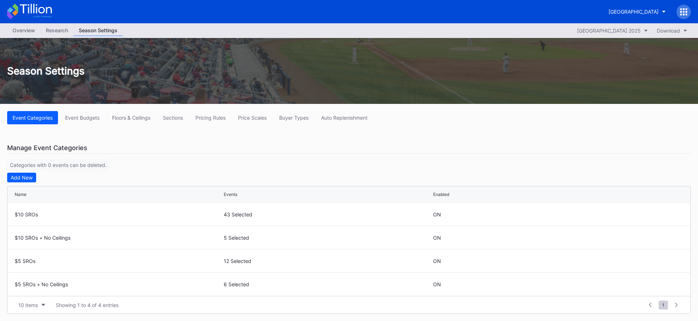
click at [35, 12] on icon at bounding box center [29, 12] width 45 height 16
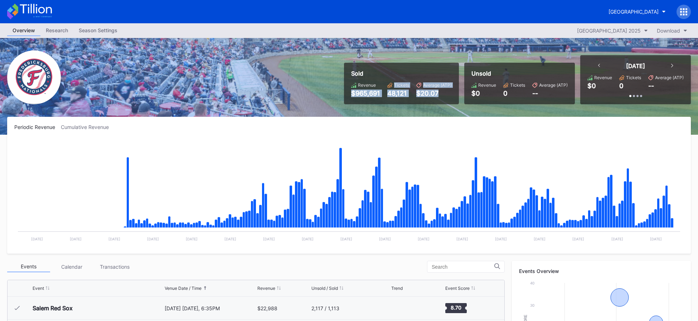
drag, startPoint x: 350, startPoint y: 93, endPoint x: 437, endPoint y: 94, distance: 86.6
click at [437, 94] on div "Sold Revenue $965,691 Tickets 48,121 Average (ATP) $20.07" at bounding box center [401, 84] width 115 height 42
click at [437, 94] on div "$20.07" at bounding box center [433, 93] width 35 height 8
drag, startPoint x: 438, startPoint y: 94, endPoint x: 338, endPoint y: 71, distance: 102.8
click at [338, 71] on div "Sold Revenue $965,691 Tickets 48,121 Average (ATP) $20.07 Unsold Revenue $0 Tic…" at bounding box center [349, 86] width 698 height 97
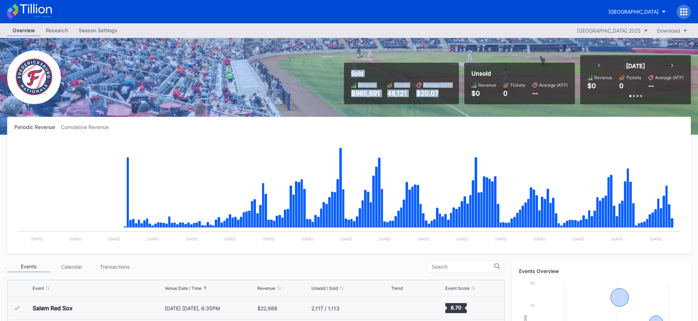
click at [384, 79] on div "Sold Revenue $965,691 Tickets 48,121 Average (ATP) $20.07" at bounding box center [401, 84] width 115 height 42
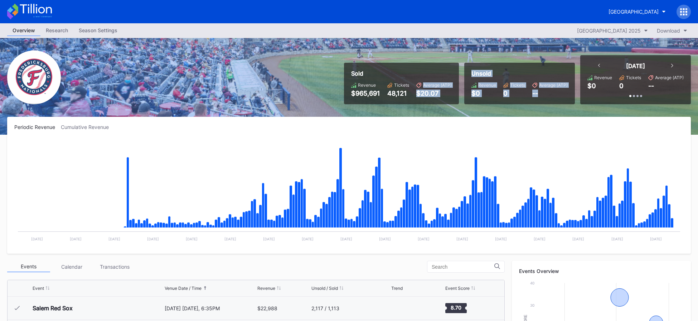
drag, startPoint x: 565, startPoint y: 95, endPoint x: 460, endPoint y: 77, distance: 106.1
click at [460, 77] on div "Sold Revenue $965,691 Tickets 48,121 Average (ATP) $20.07 Unsold Revenue $0 Tic…" at bounding box center [514, 79] width 352 height 49
click at [478, 77] on div "Unsold" at bounding box center [519, 73] width 96 height 7
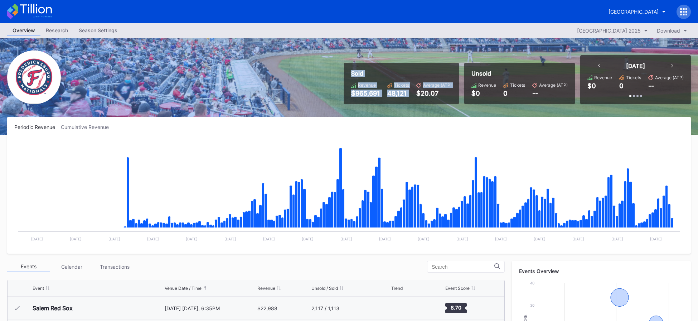
drag, startPoint x: 428, startPoint y: 85, endPoint x: 451, endPoint y: 89, distance: 22.9
click at [451, 89] on div "Sold Revenue $965,691 Tickets 48,121 Average (ATP) $20.07" at bounding box center [401, 84] width 115 height 42
click at [446, 91] on div "$20.07" at bounding box center [433, 93] width 35 height 8
click at [609, 13] on div "Fredericksburg Nationals Primary" at bounding box center [633, 12] width 50 height 6
click at [99, 28] on div "Season Settings" at bounding box center [97, 30] width 49 height 10
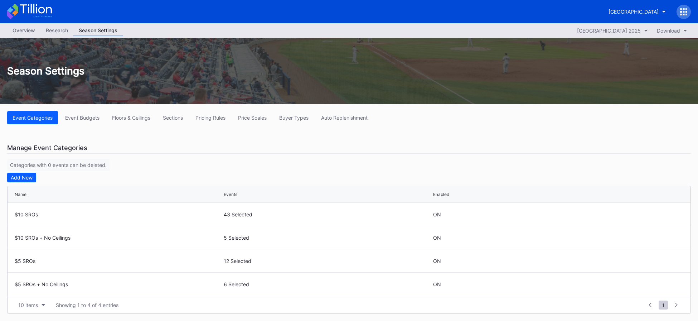
click at [30, 33] on div "Overview" at bounding box center [23, 30] width 33 height 10
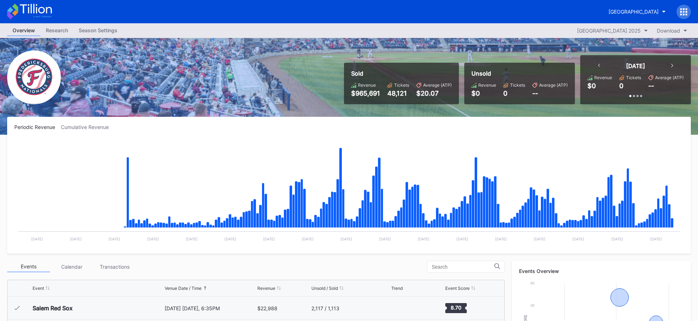
click at [48, 14] on icon at bounding box center [29, 12] width 45 height 16
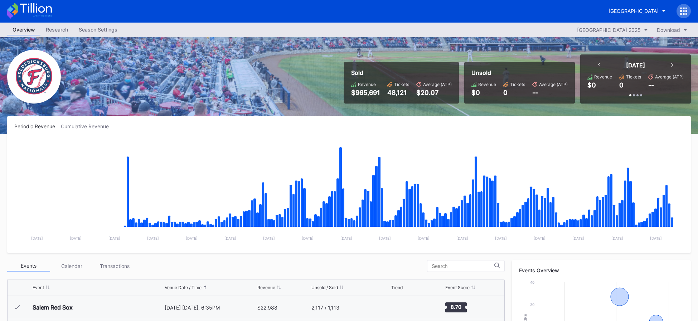
click at [41, 12] on icon at bounding box center [36, 8] width 32 height 10
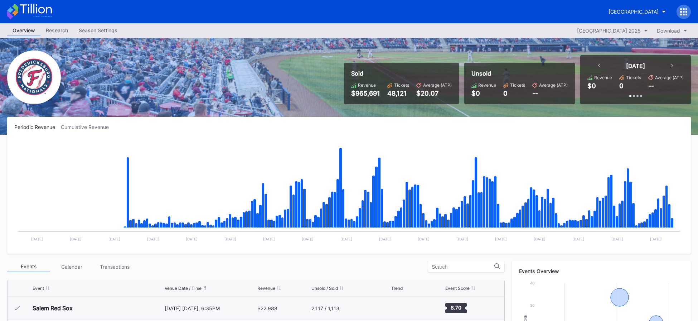
click at [48, 8] on icon at bounding box center [29, 12] width 45 height 16
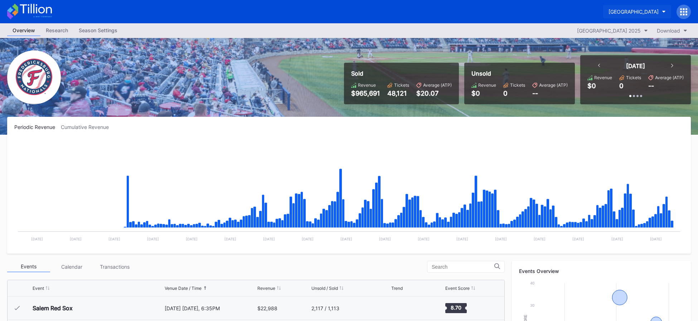
click at [646, 12] on div "Fredericksburg Nationals Primary" at bounding box center [633, 12] width 50 height 6
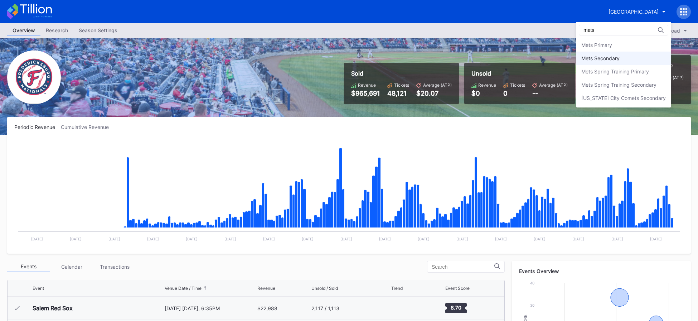
type input "mets"
click at [645, 63] on div "Mets Secondary" at bounding box center [623, 58] width 95 height 13
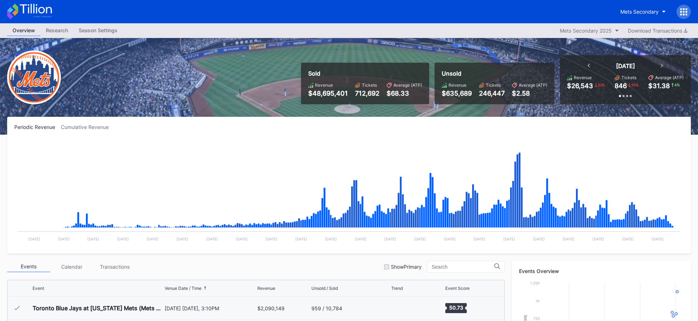
scroll to position [1721, 0]
